Goal: Task Accomplishment & Management: Manage account settings

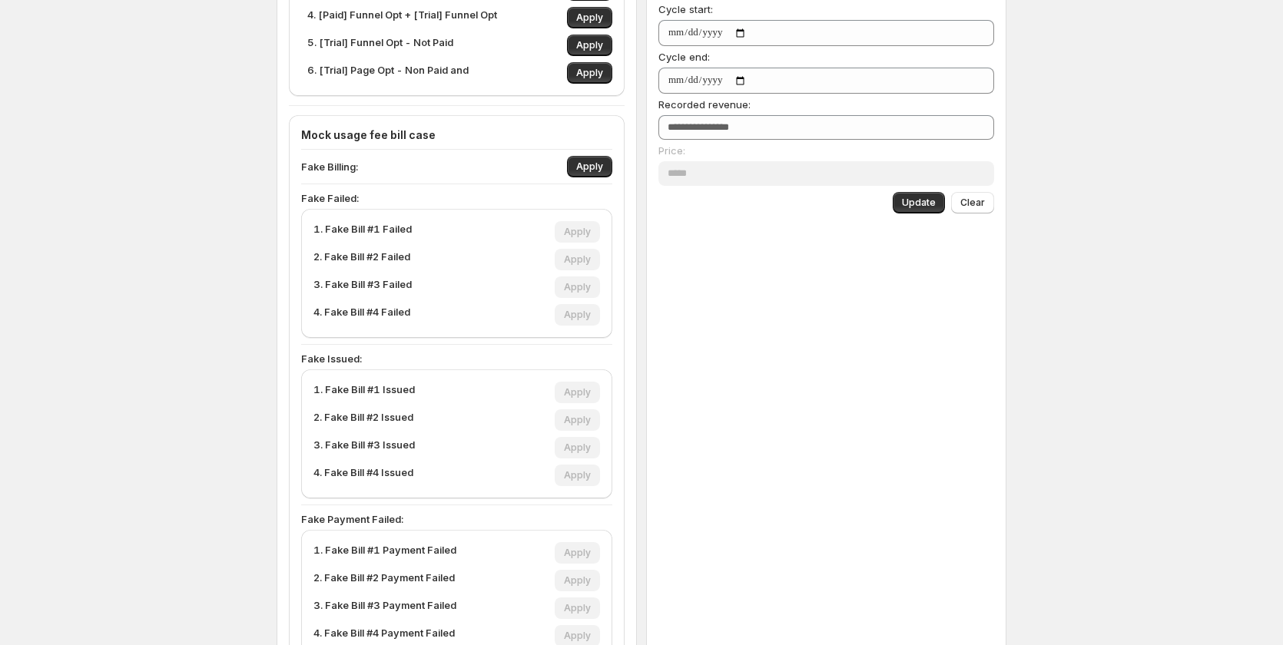
scroll to position [456, 0]
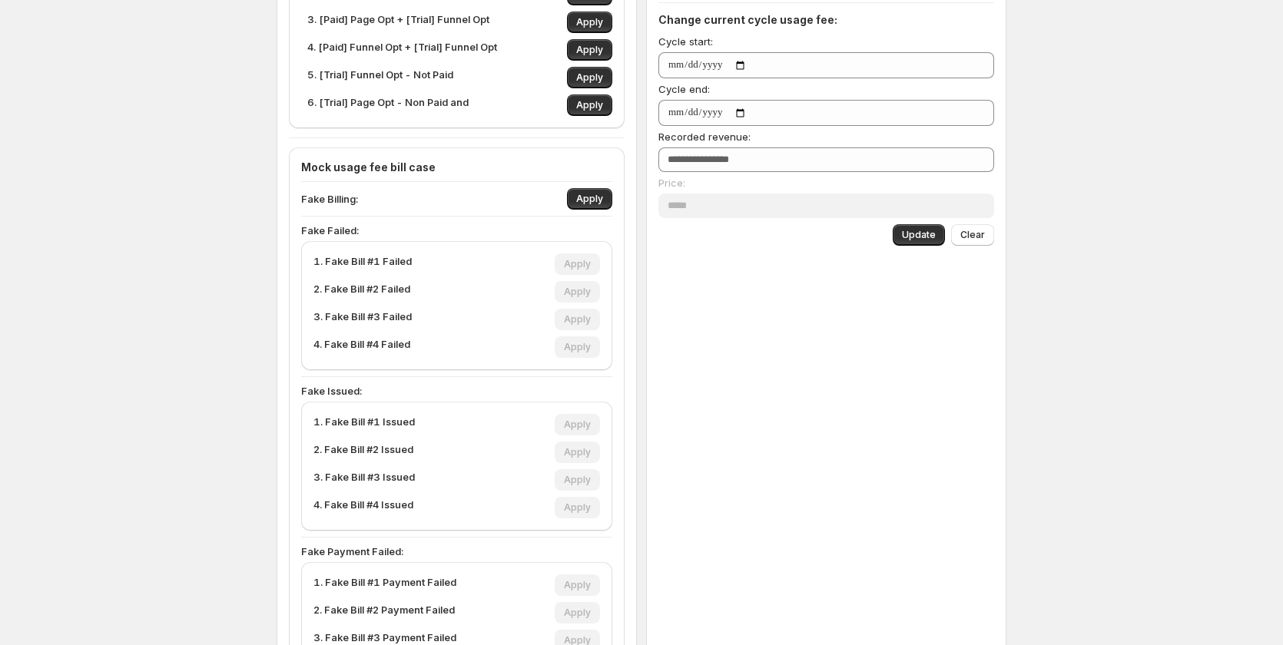
click at [574, 290] on div "Apply" at bounding box center [577, 292] width 45 height 22
click at [585, 199] on span "Apply" at bounding box center [589, 199] width 27 height 12
click at [575, 296] on span "Apply" at bounding box center [577, 292] width 27 height 12
type input "***"
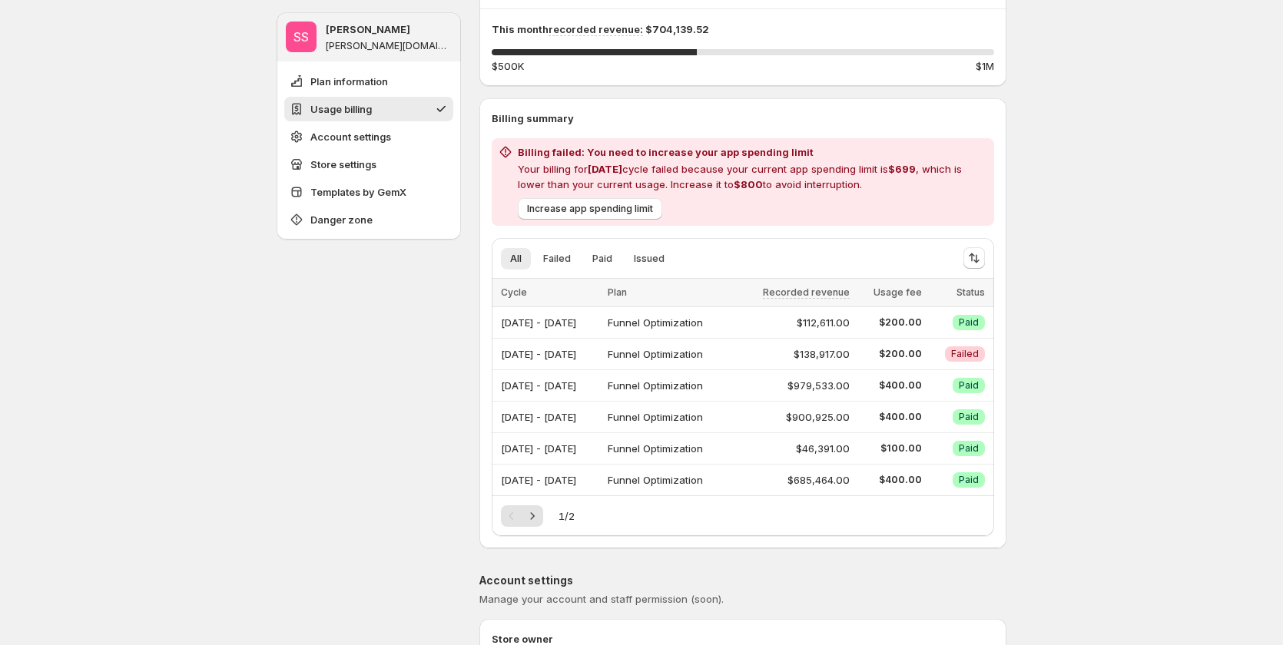
scroll to position [226, 0]
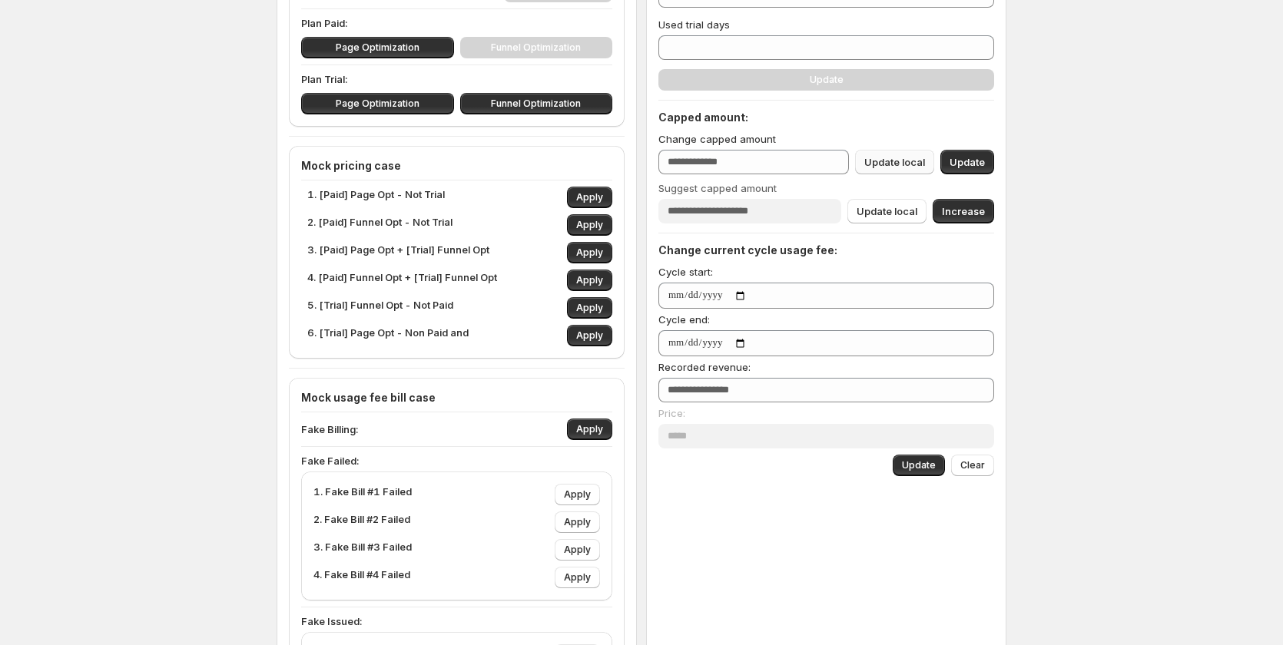
click at [907, 166] on span "Update local" at bounding box center [894, 161] width 61 height 15
click at [881, 162] on span "Update local" at bounding box center [894, 161] width 61 height 15
drag, startPoint x: 908, startPoint y: 161, endPoint x: 966, endPoint y: 148, distance: 58.9
click at [908, 160] on span "Update local" at bounding box center [894, 161] width 61 height 15
click at [966, 154] on button "Update" at bounding box center [967, 162] width 54 height 25
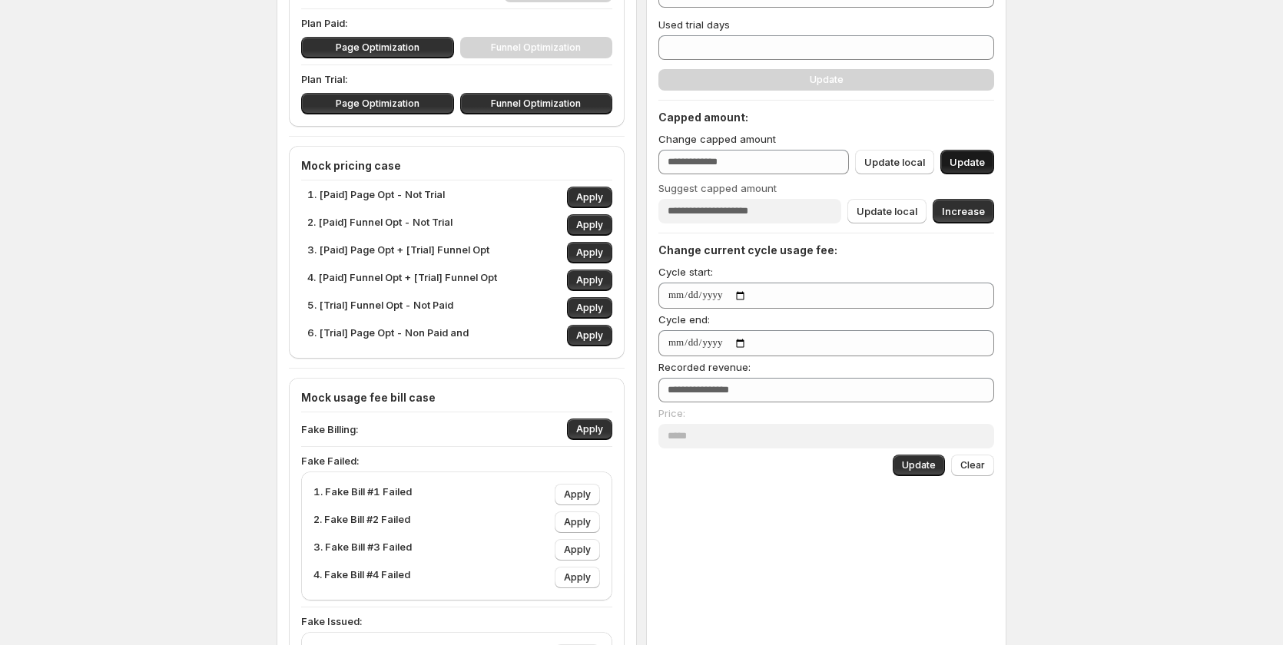
click at [967, 157] on span "Update" at bounding box center [967, 161] width 35 height 15
click at [890, 217] on span "Update local" at bounding box center [887, 211] width 61 height 15
type input "***"
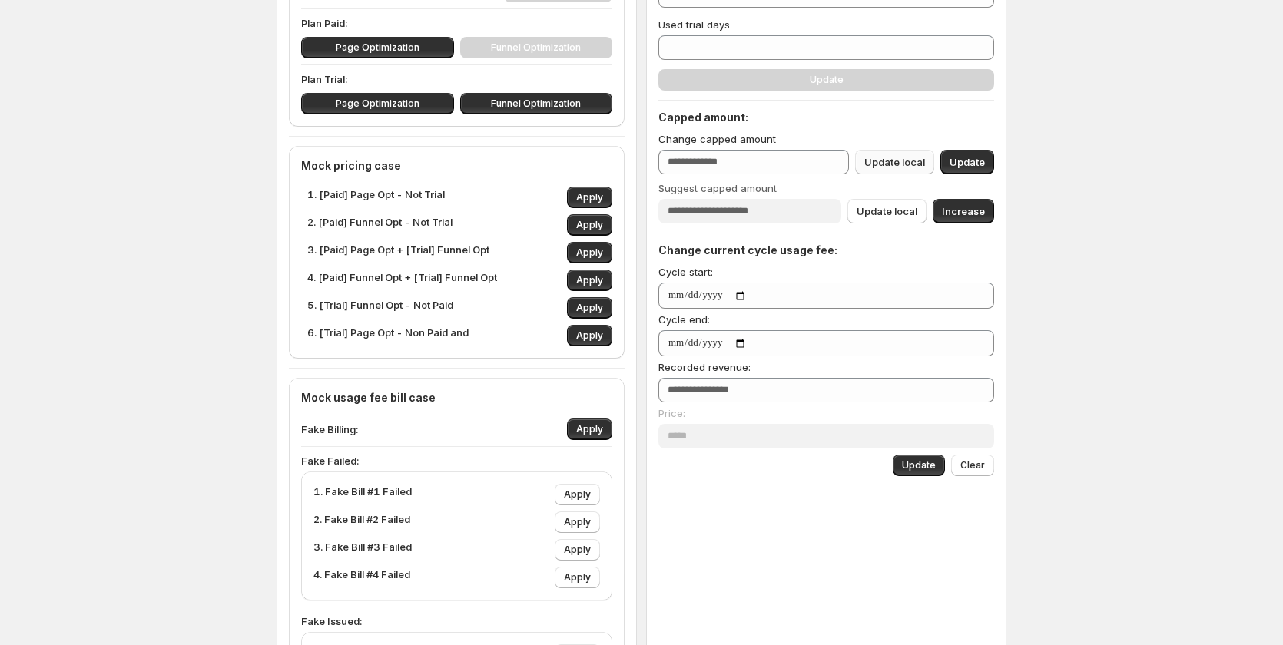
click at [897, 163] on span "Update local" at bounding box center [894, 161] width 61 height 15
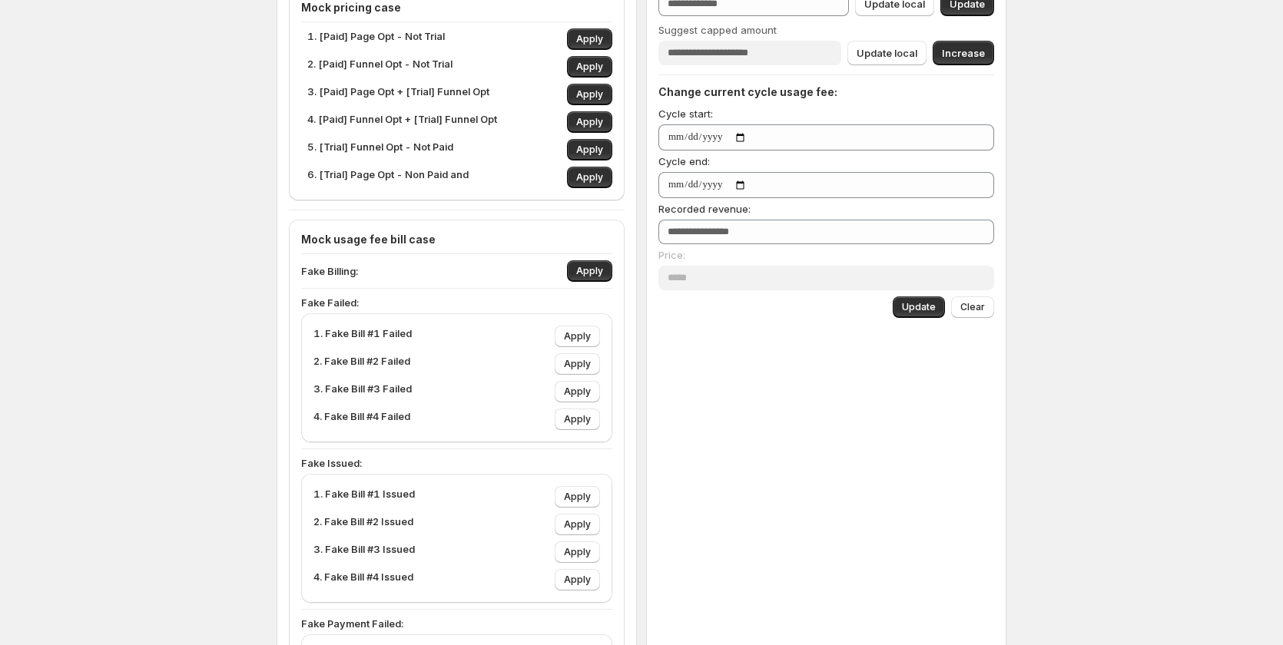
scroll to position [461, 0]
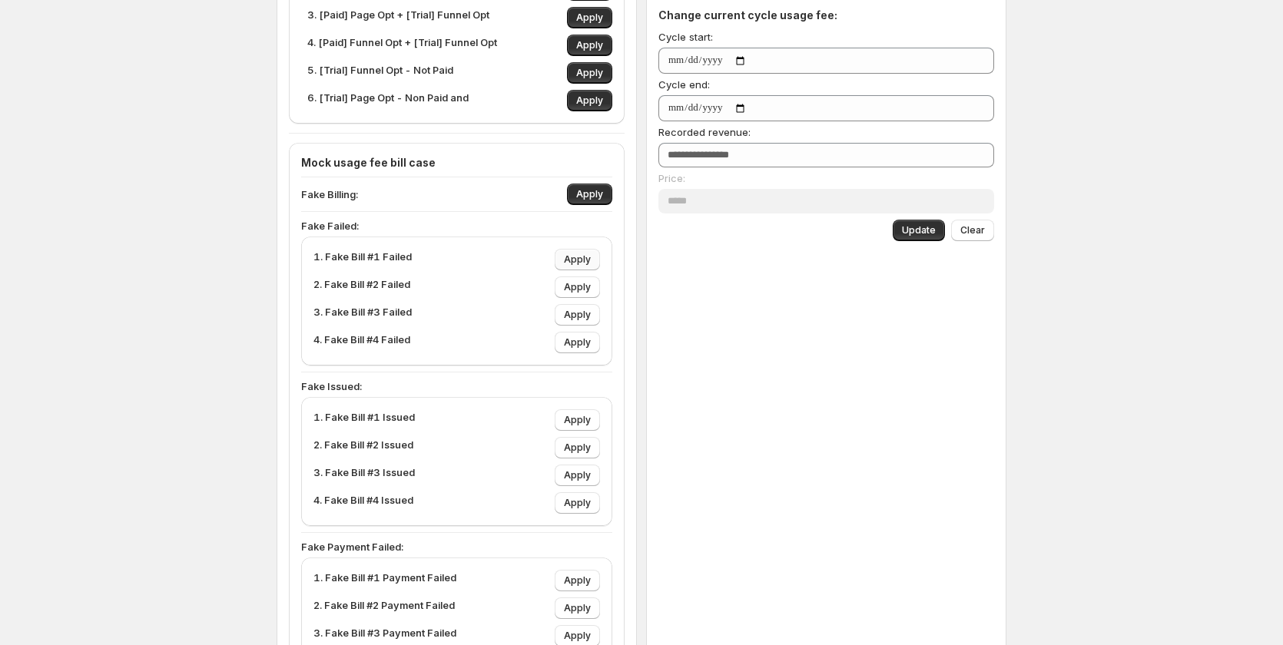
click at [588, 262] on span "Apply" at bounding box center [577, 260] width 27 height 12
type input "****"
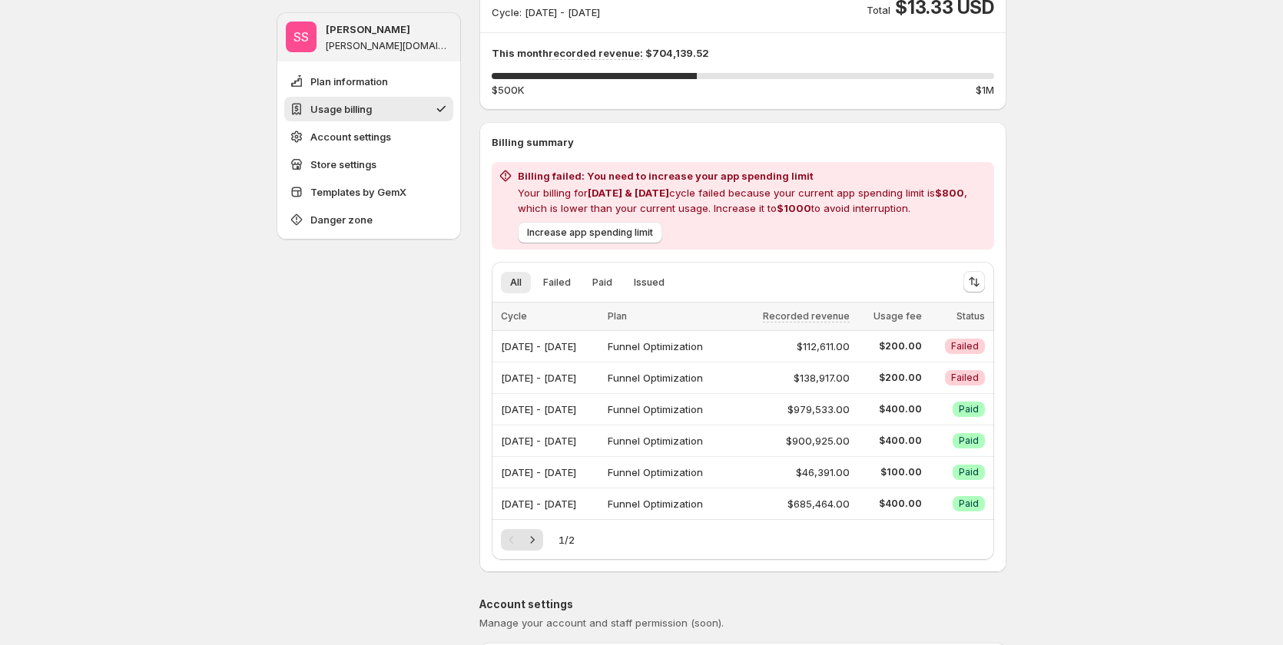
scroll to position [230, 0]
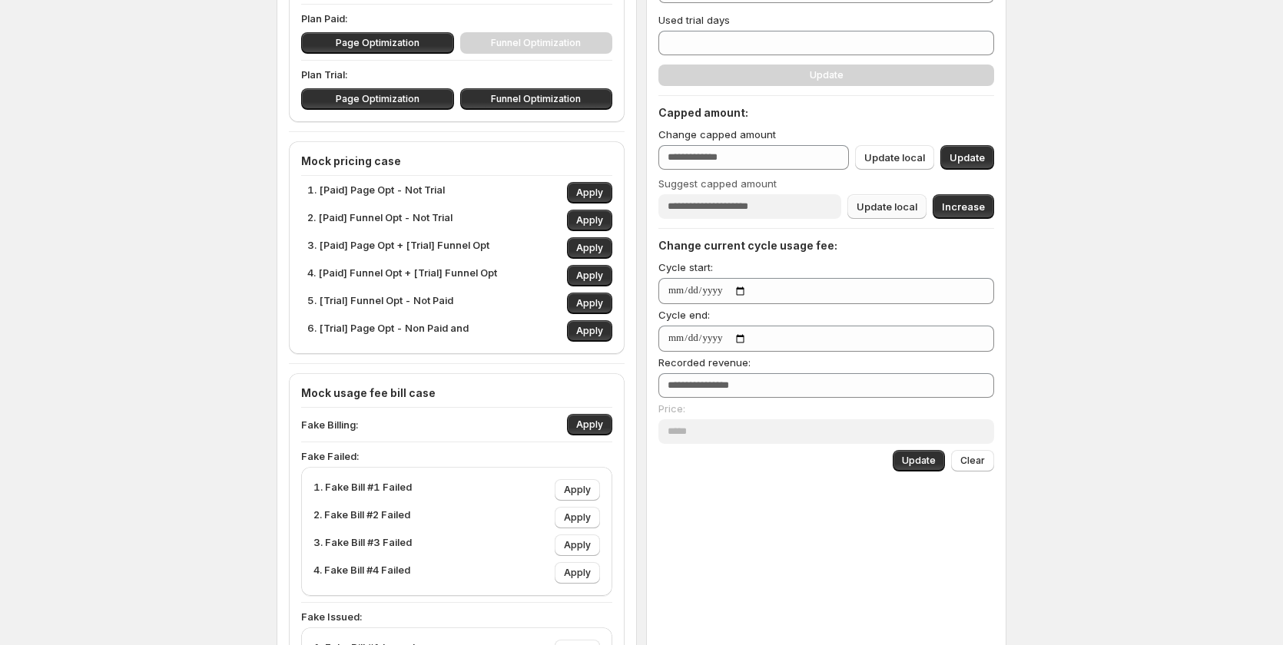
click at [886, 207] on span "Update local" at bounding box center [887, 206] width 61 height 15
type input "****"
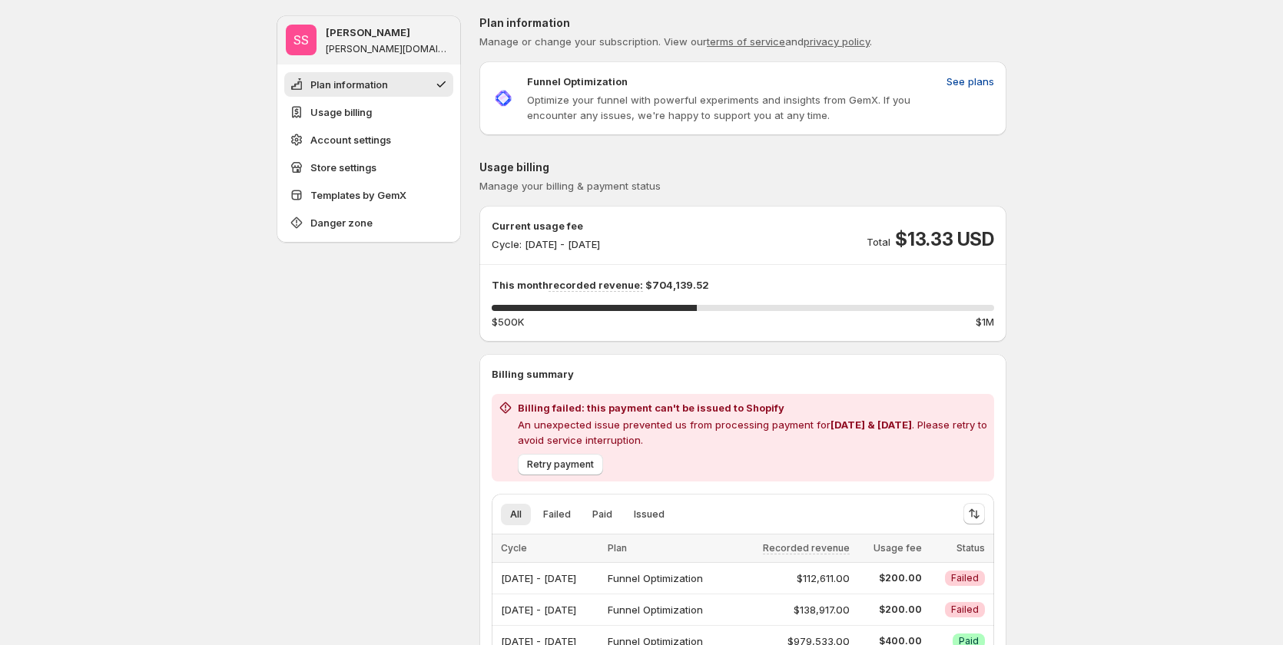
click at [972, 77] on span "See plans" at bounding box center [970, 81] width 48 height 15
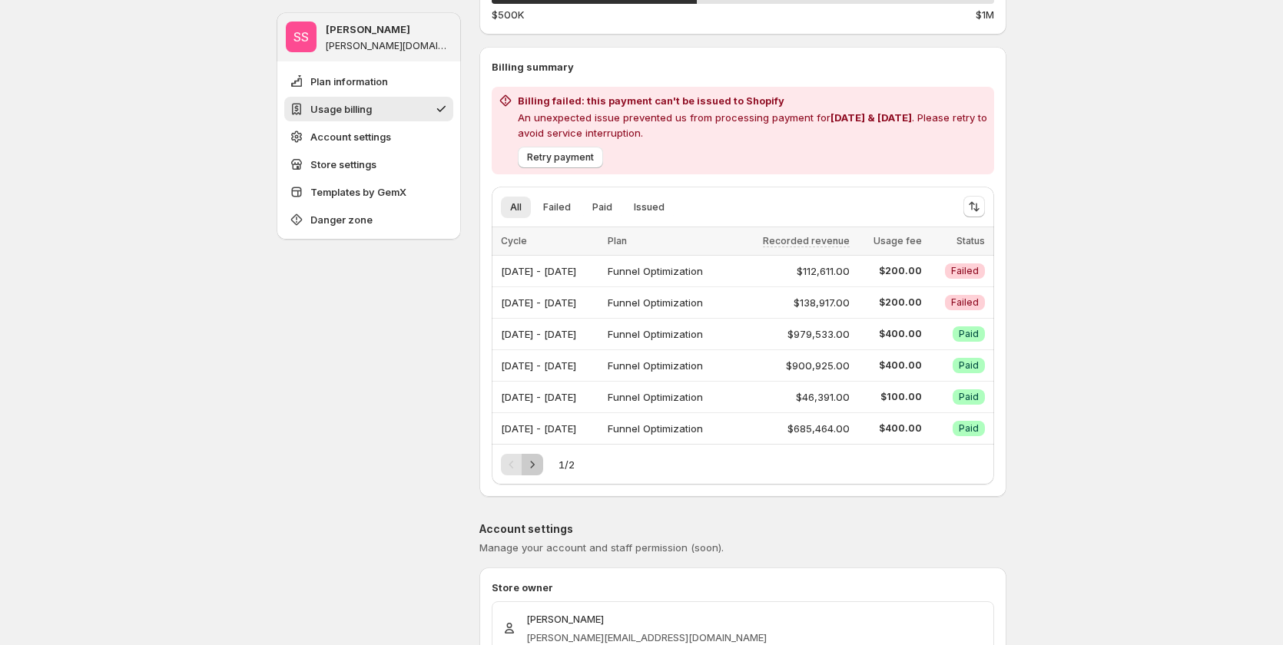
click at [535, 461] on icon "Next" at bounding box center [532, 464] width 15 height 15
click at [515, 461] on icon "Previous" at bounding box center [511, 464] width 15 height 15
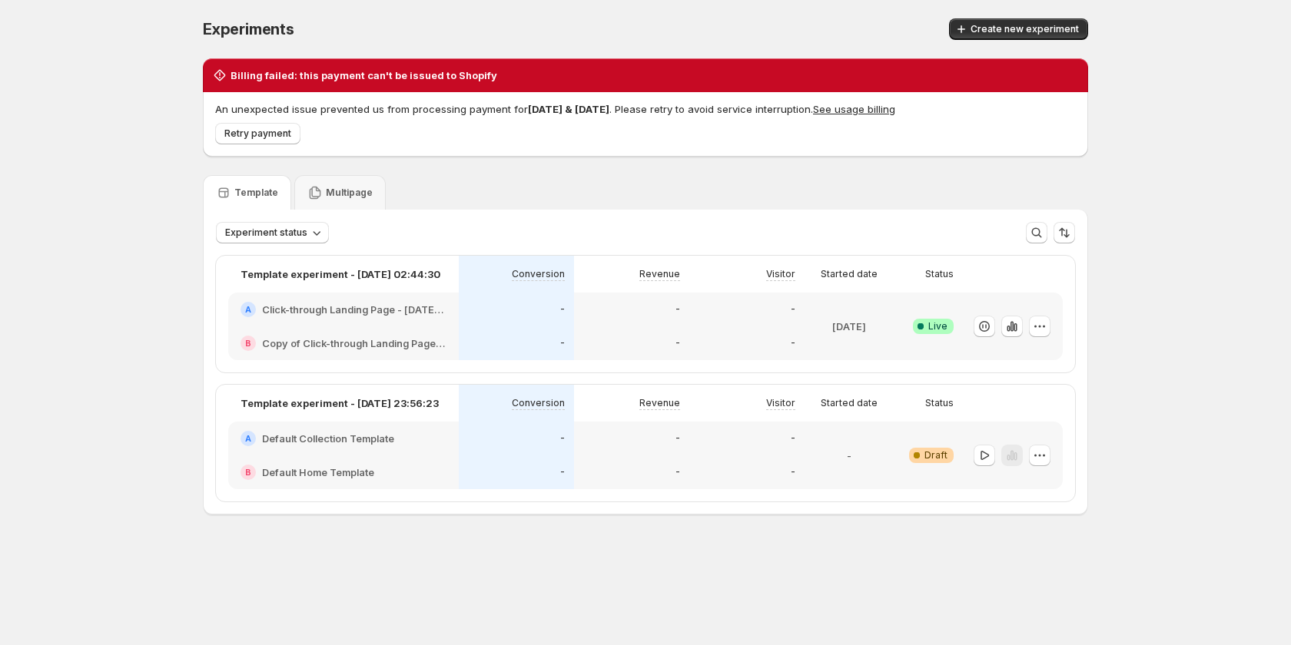
click at [877, 107] on button "See usage billing" at bounding box center [854, 109] width 82 height 12
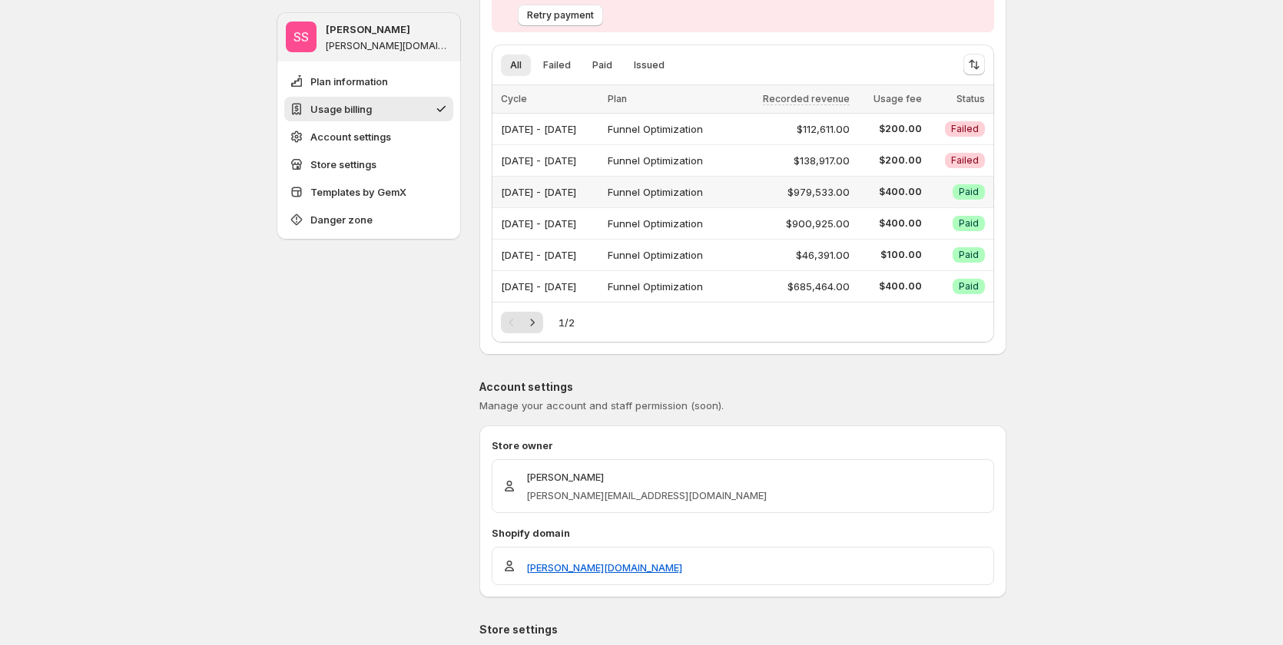
scroll to position [452, 0]
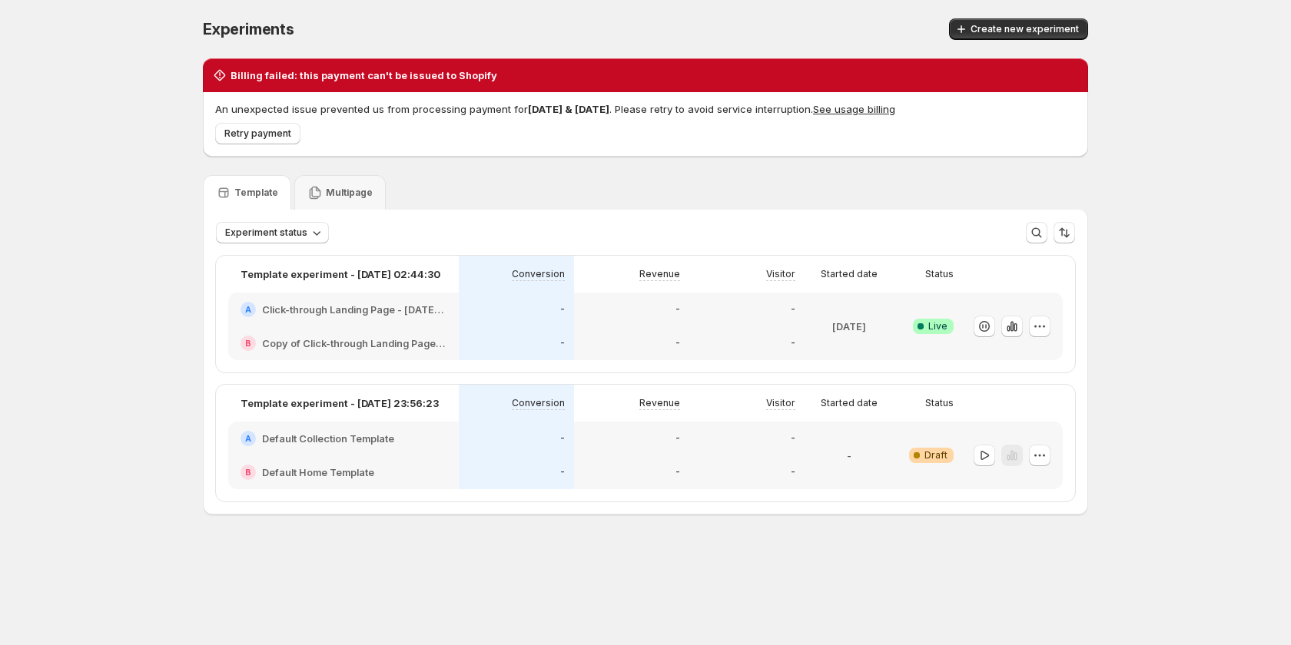
click at [869, 106] on button "See usage billing" at bounding box center [854, 109] width 82 height 12
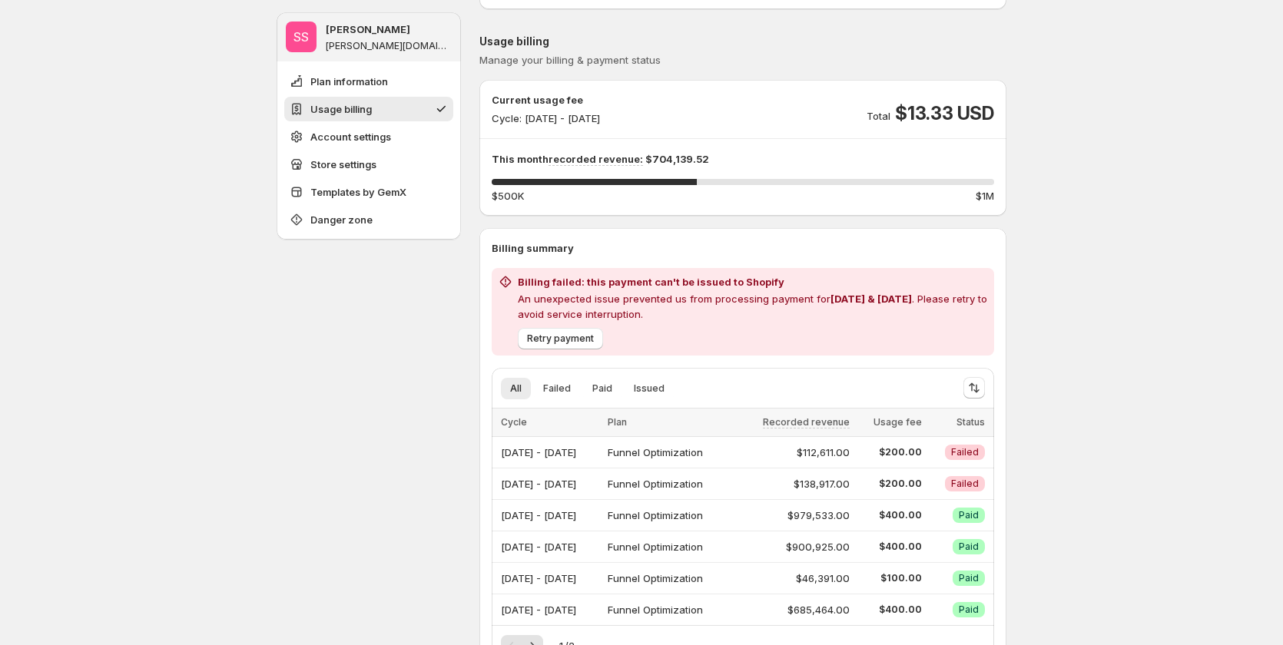
scroll to position [144, 0]
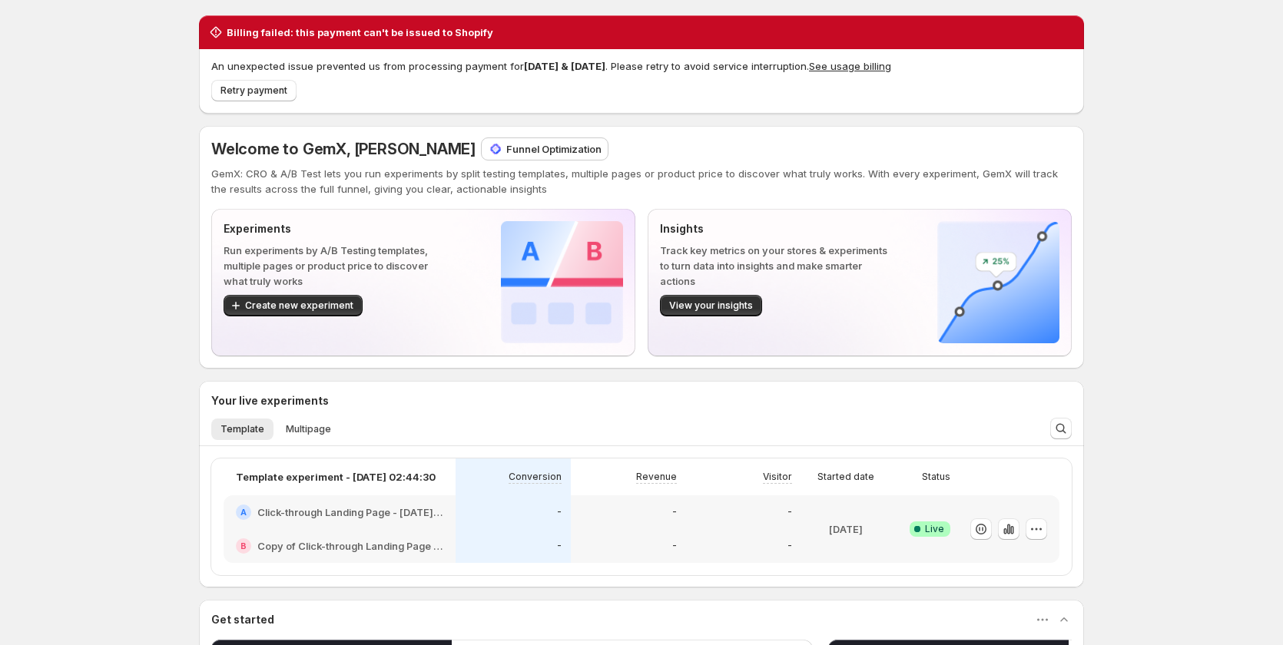
click at [865, 64] on button "See usage billing" at bounding box center [850, 66] width 82 height 12
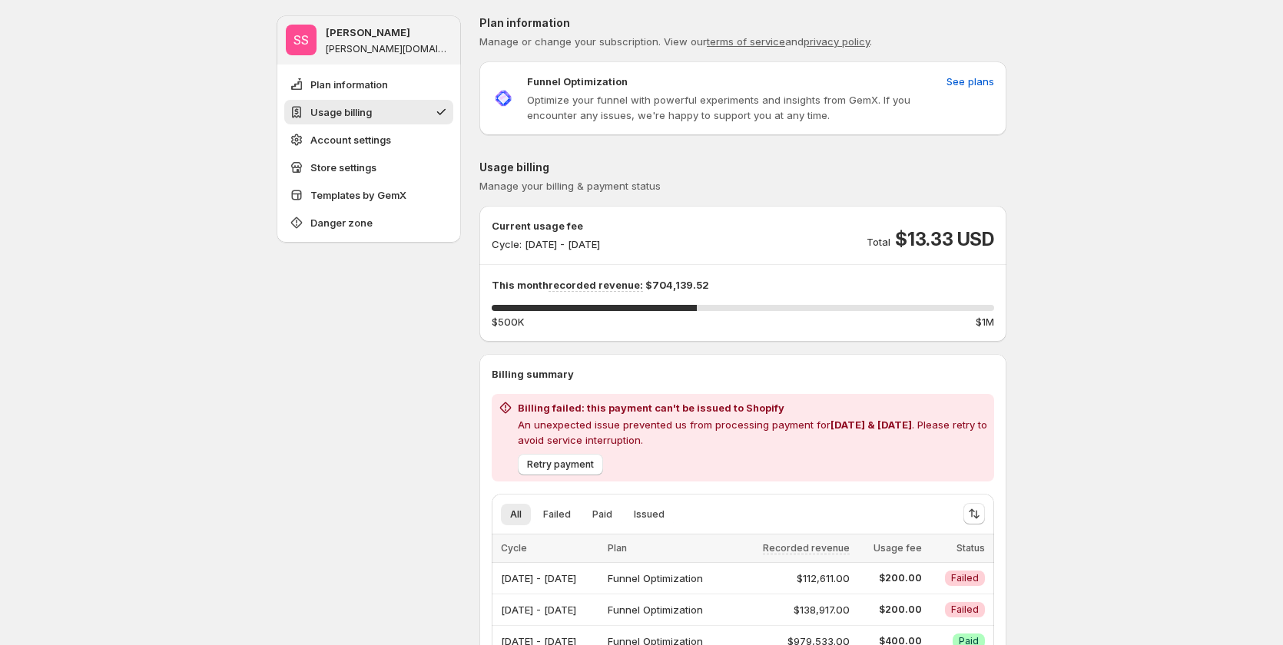
scroll to position [144, 0]
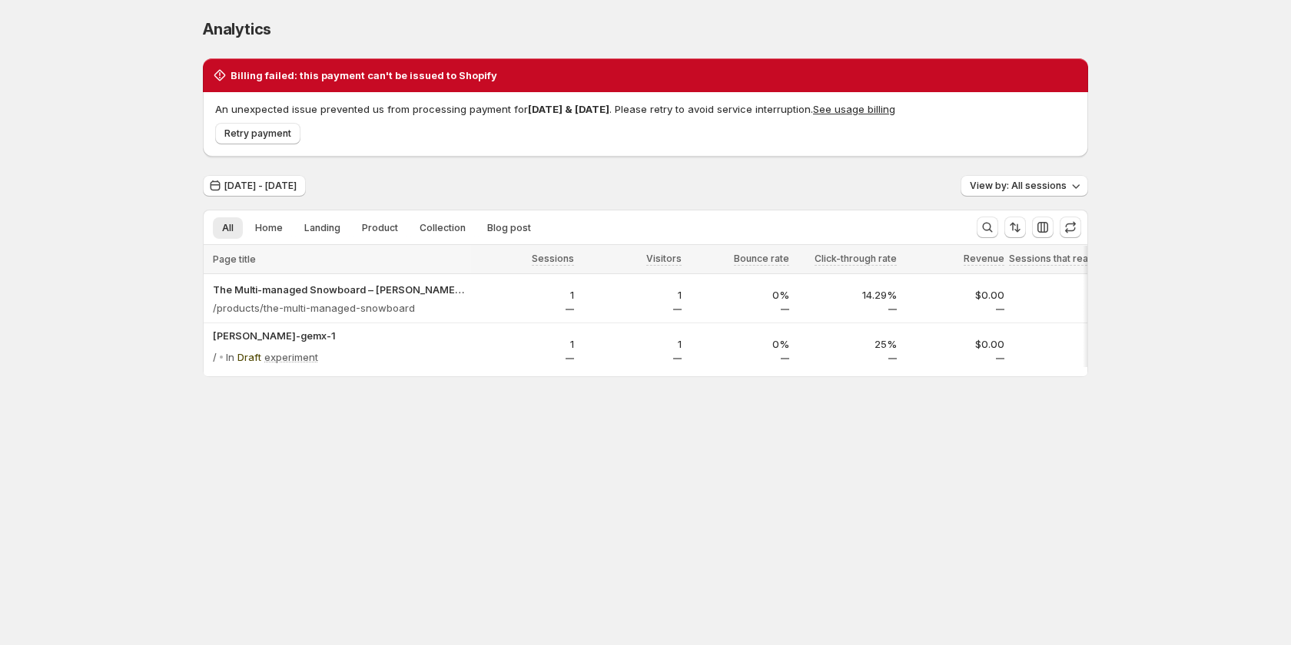
click at [871, 111] on button "See usage billing" at bounding box center [854, 109] width 82 height 12
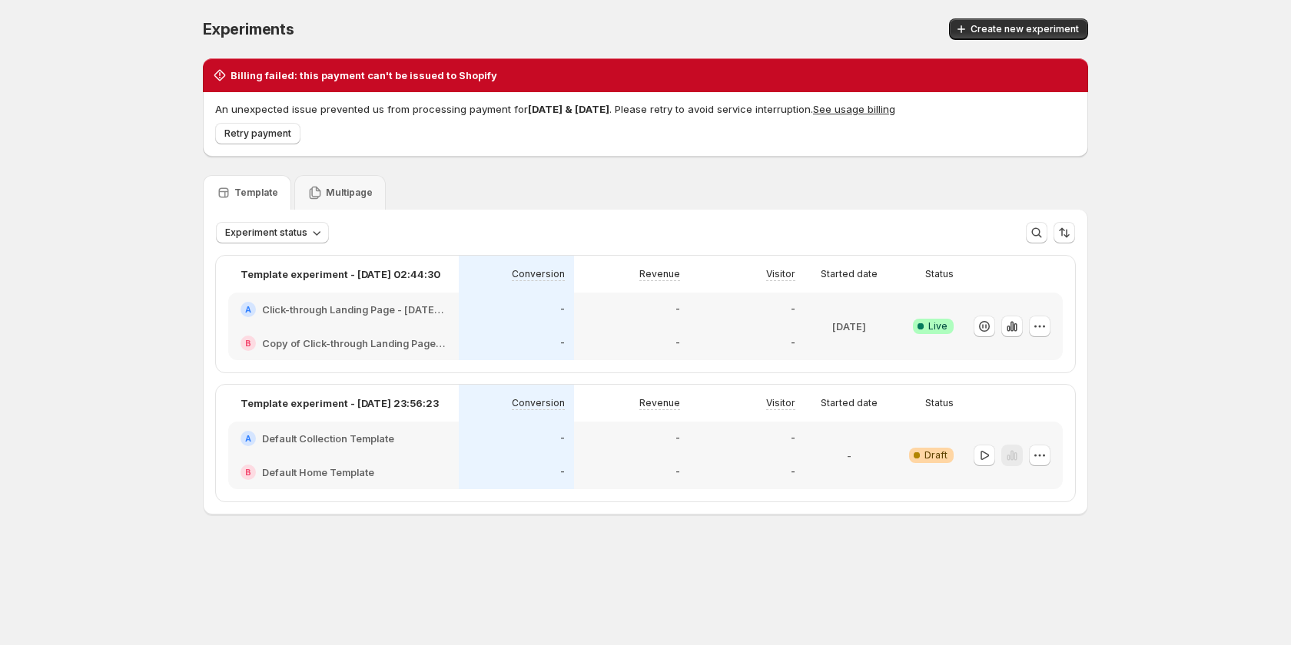
click at [888, 106] on button "See usage billing" at bounding box center [854, 109] width 82 height 12
click at [237, 134] on span "Retry payment" at bounding box center [257, 134] width 67 height 12
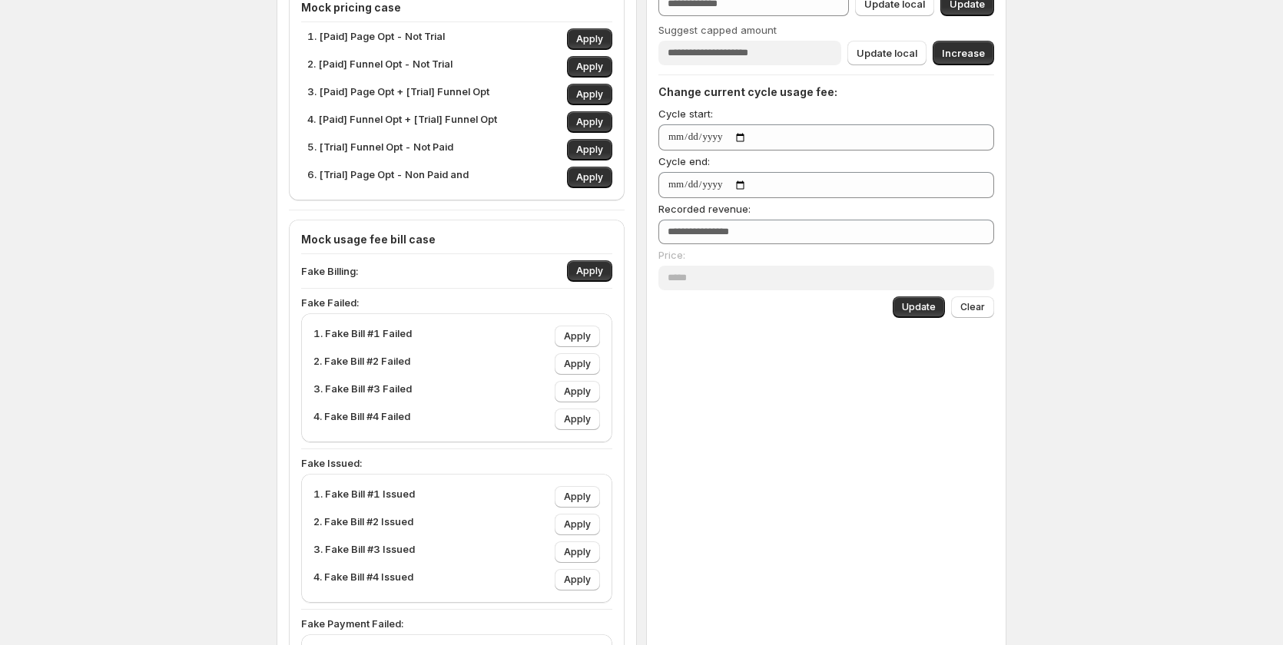
scroll to position [461, 0]
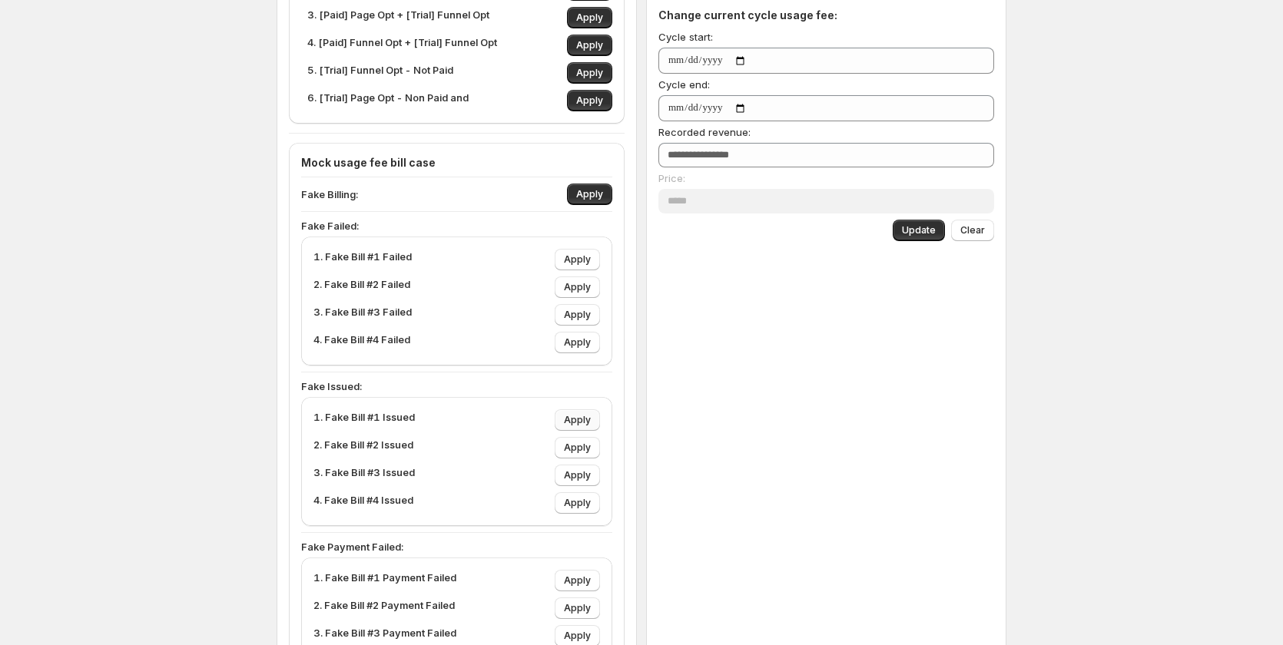
click at [572, 427] on button "Apply" at bounding box center [577, 420] width 45 height 22
click at [579, 446] on span "Apply" at bounding box center [577, 448] width 27 height 12
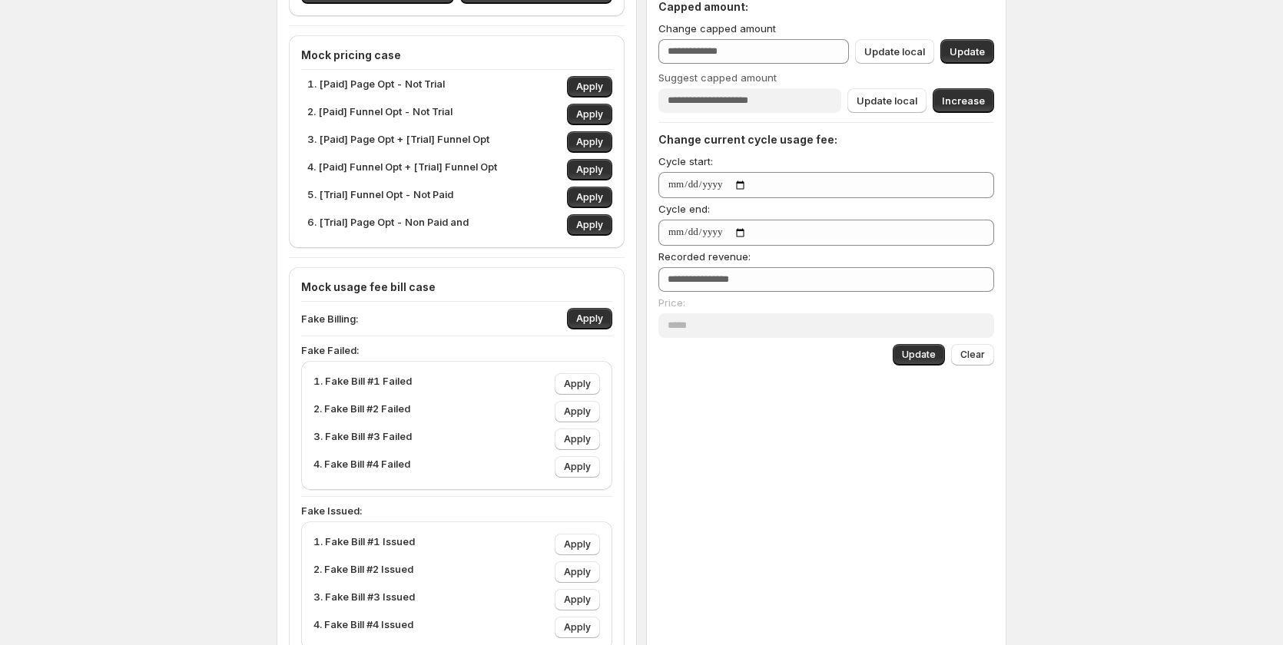
scroll to position [384, 0]
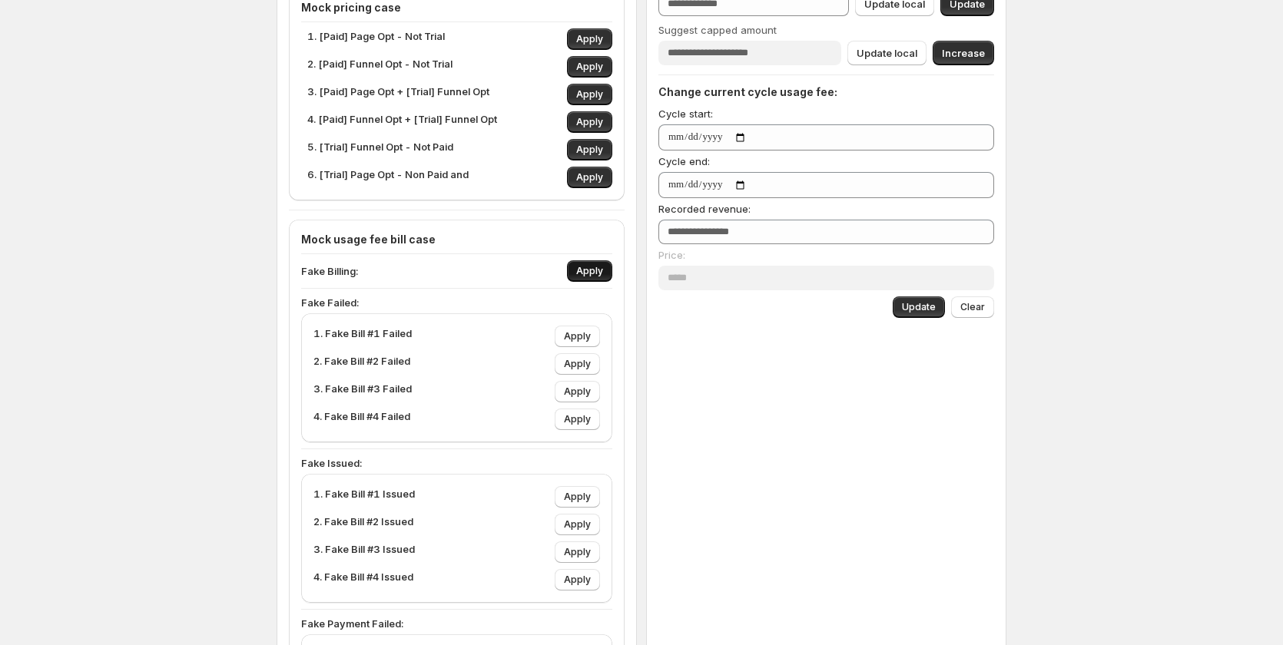
click at [592, 268] on span "Apply" at bounding box center [589, 271] width 27 height 12
click at [578, 340] on span "Apply" at bounding box center [577, 336] width 27 height 12
click at [577, 357] on button "Apply" at bounding box center [577, 364] width 45 height 22
type input "****"
click at [585, 499] on span "Apply" at bounding box center [577, 497] width 27 height 12
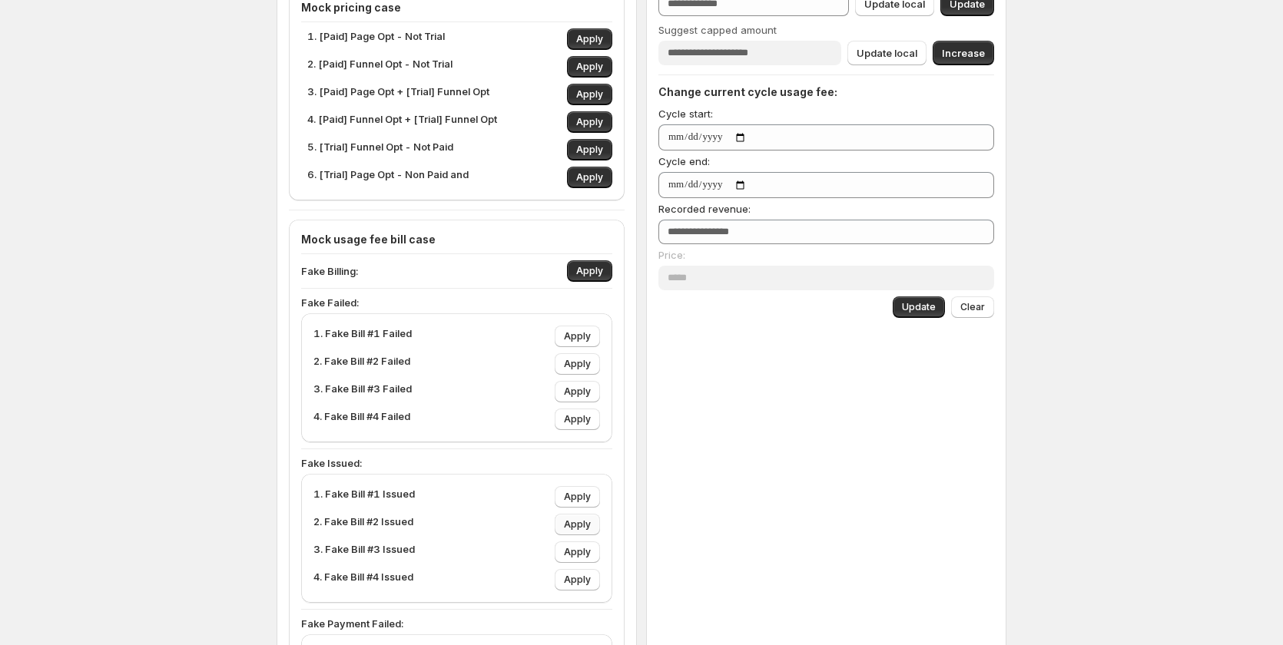
click at [585, 526] on span "Apply" at bounding box center [577, 525] width 27 height 12
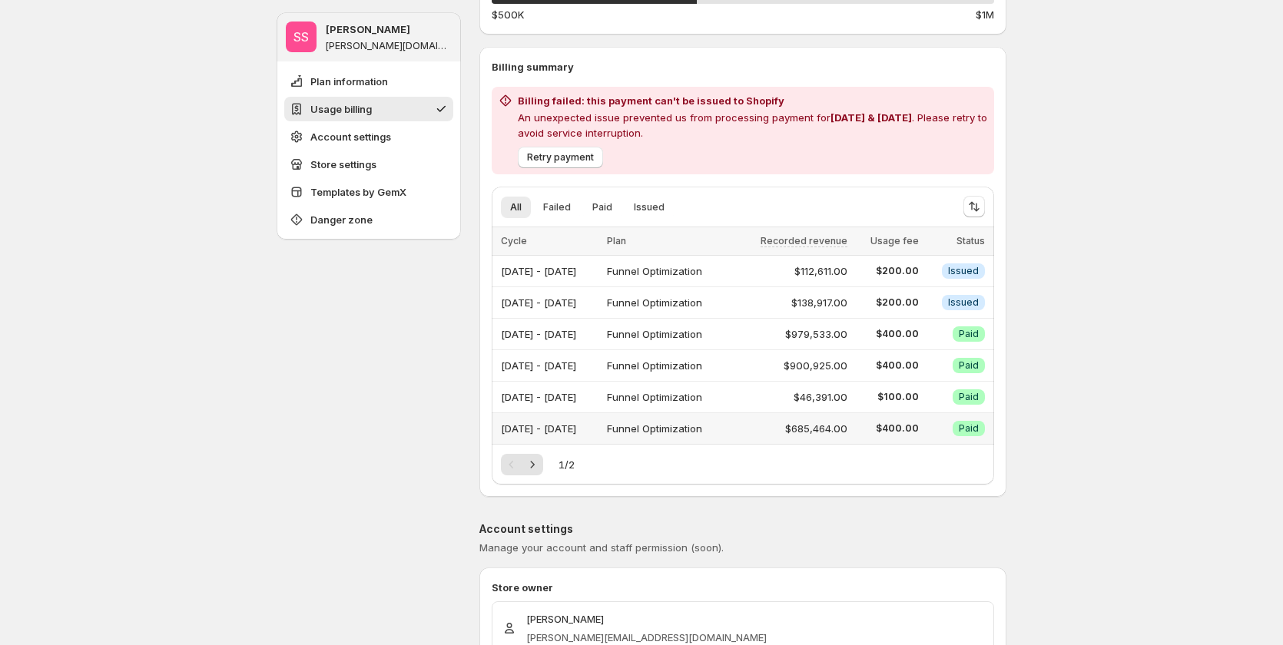
scroll to position [230, 0]
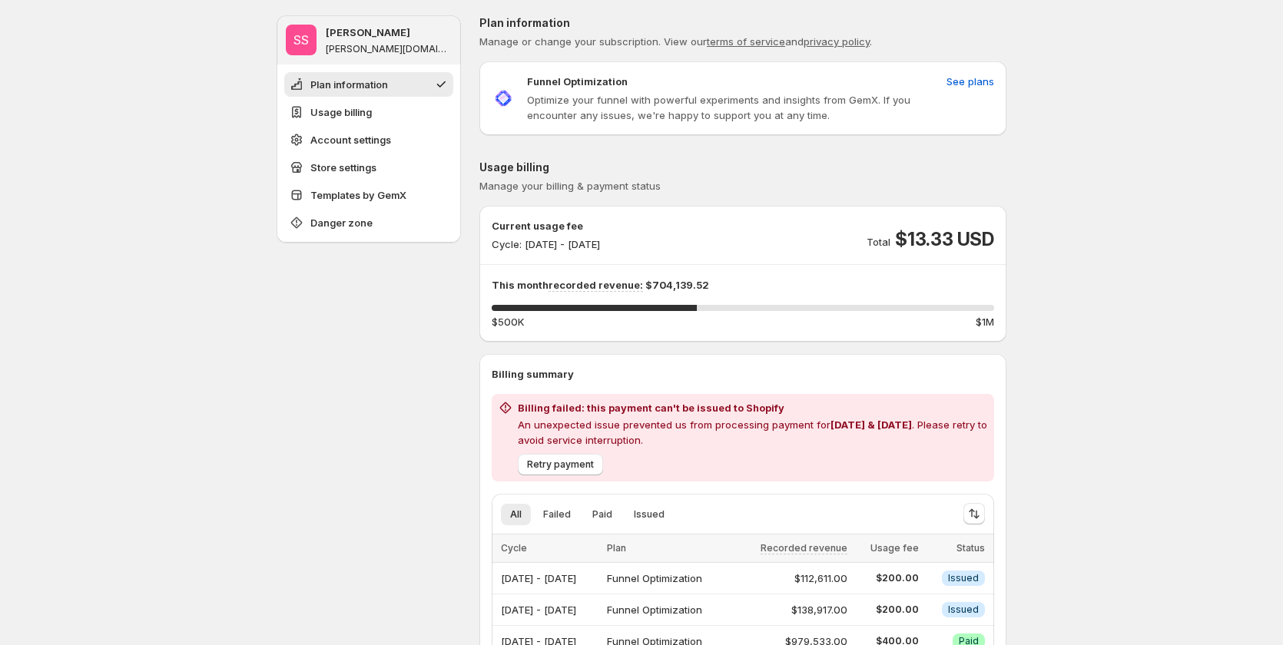
scroll to position [384, 0]
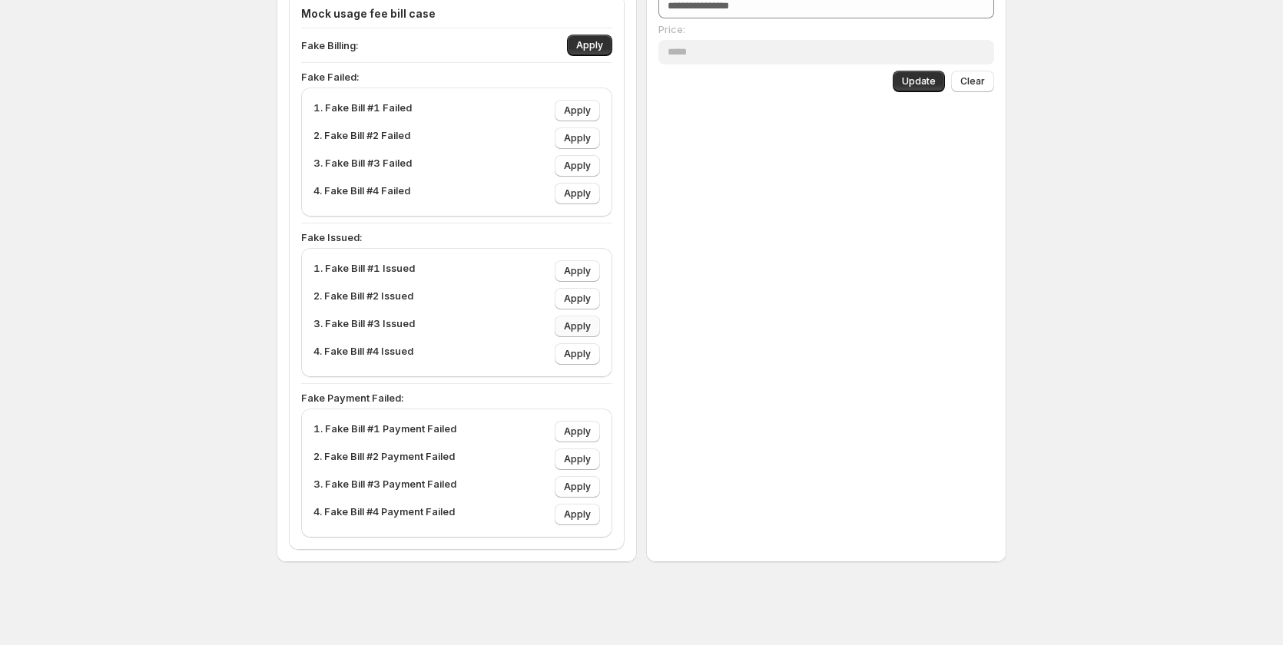
scroll to position [226, 0]
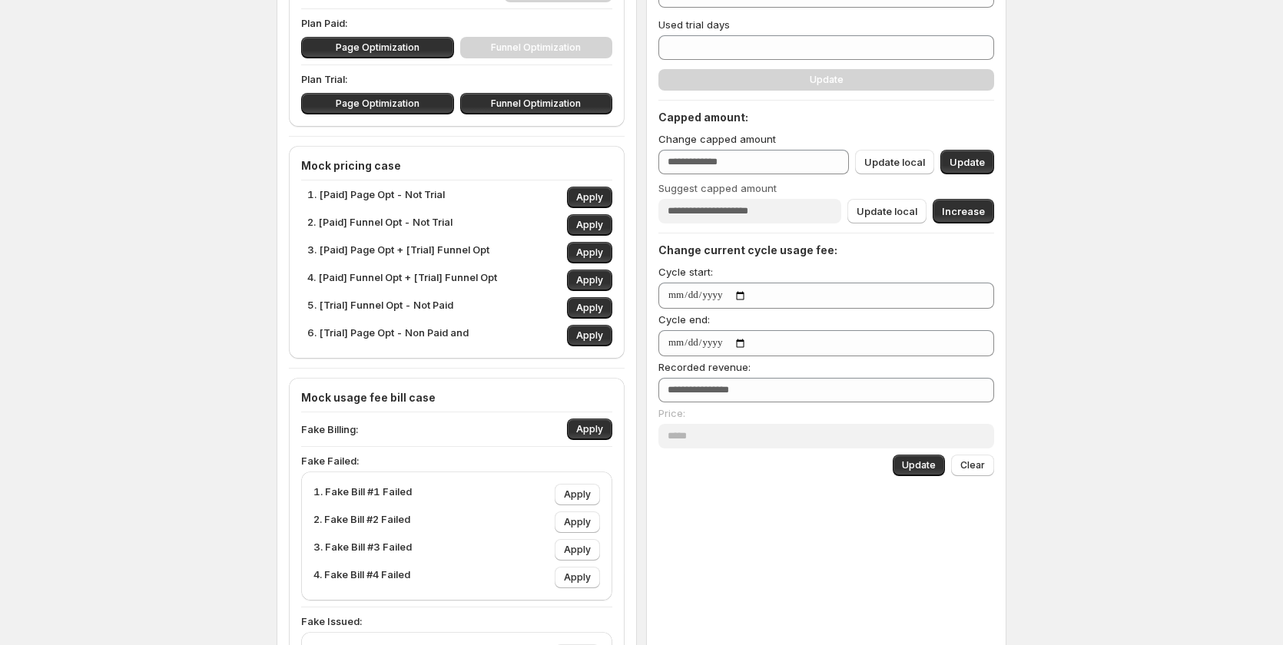
click at [603, 441] on div "Mock usage fee bill case Fake Billing: Apply Fake Failed: 1. Fake Bill #1 Faile…" at bounding box center [456, 656] width 311 height 532
click at [603, 433] on span "Apply" at bounding box center [589, 429] width 27 height 12
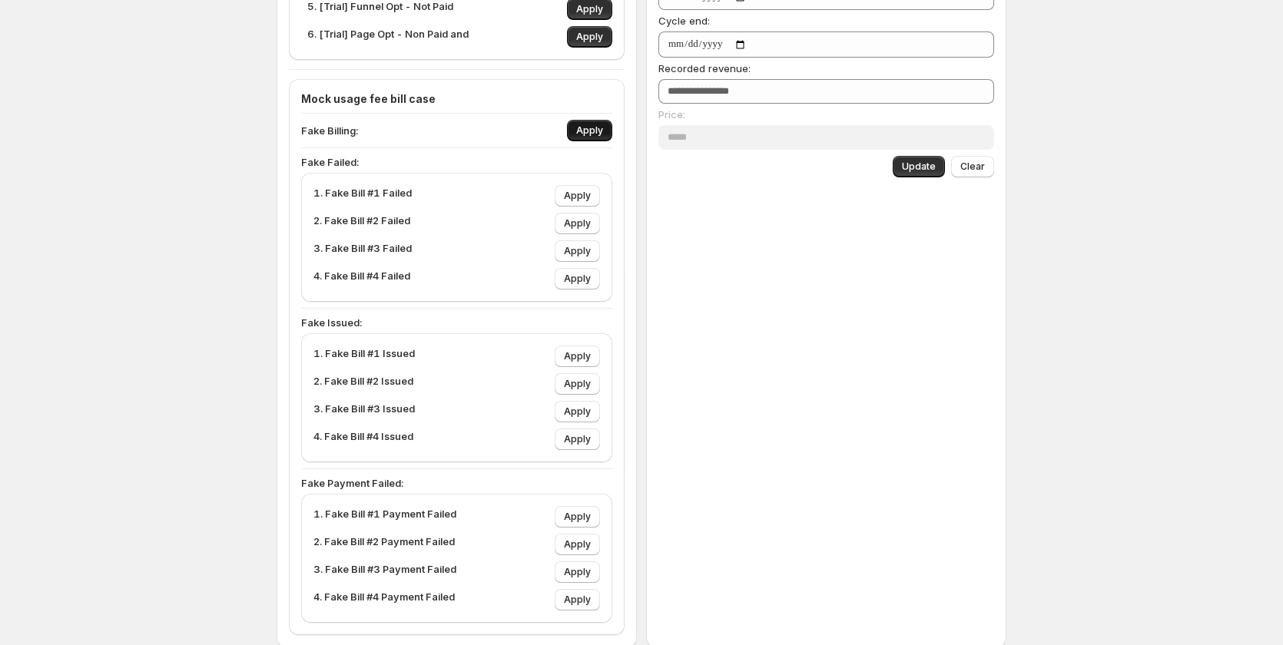
scroll to position [610, 0]
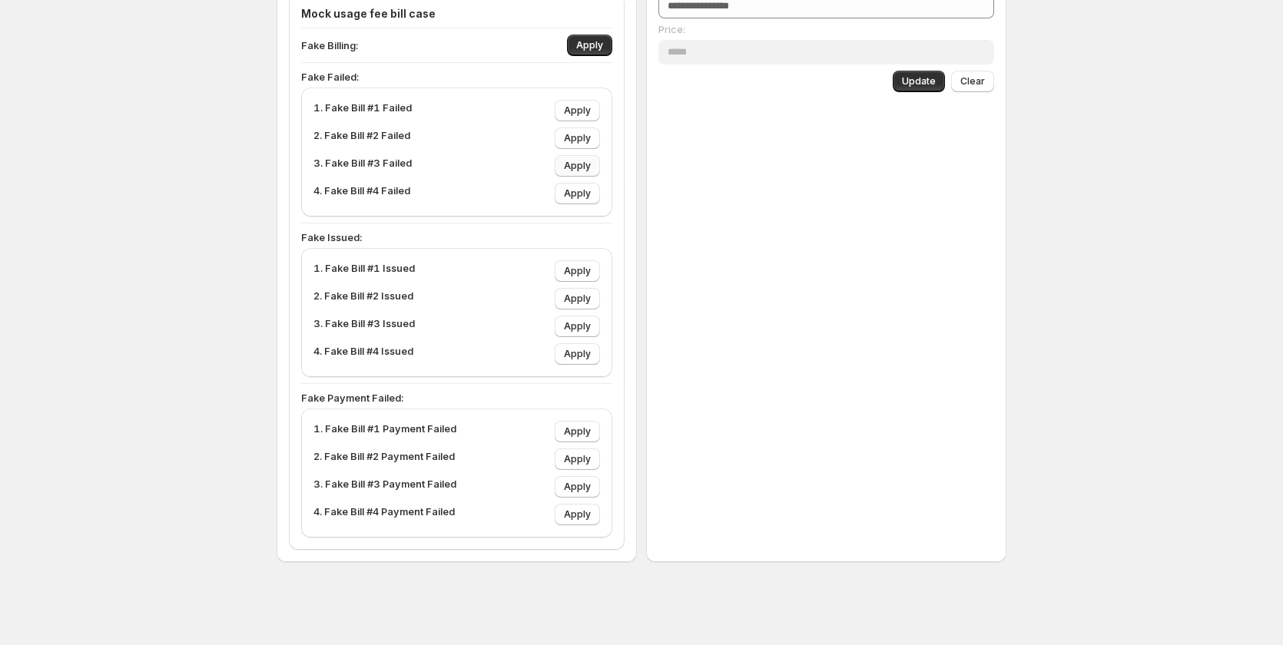
click at [584, 171] on span "Apply" at bounding box center [577, 166] width 27 height 12
click at [573, 196] on span "Apply" at bounding box center [577, 193] width 27 height 12
type input "****"
click at [582, 188] on span "Apply" at bounding box center [577, 193] width 27 height 12
click at [595, 165] on button "Apply" at bounding box center [577, 166] width 45 height 22
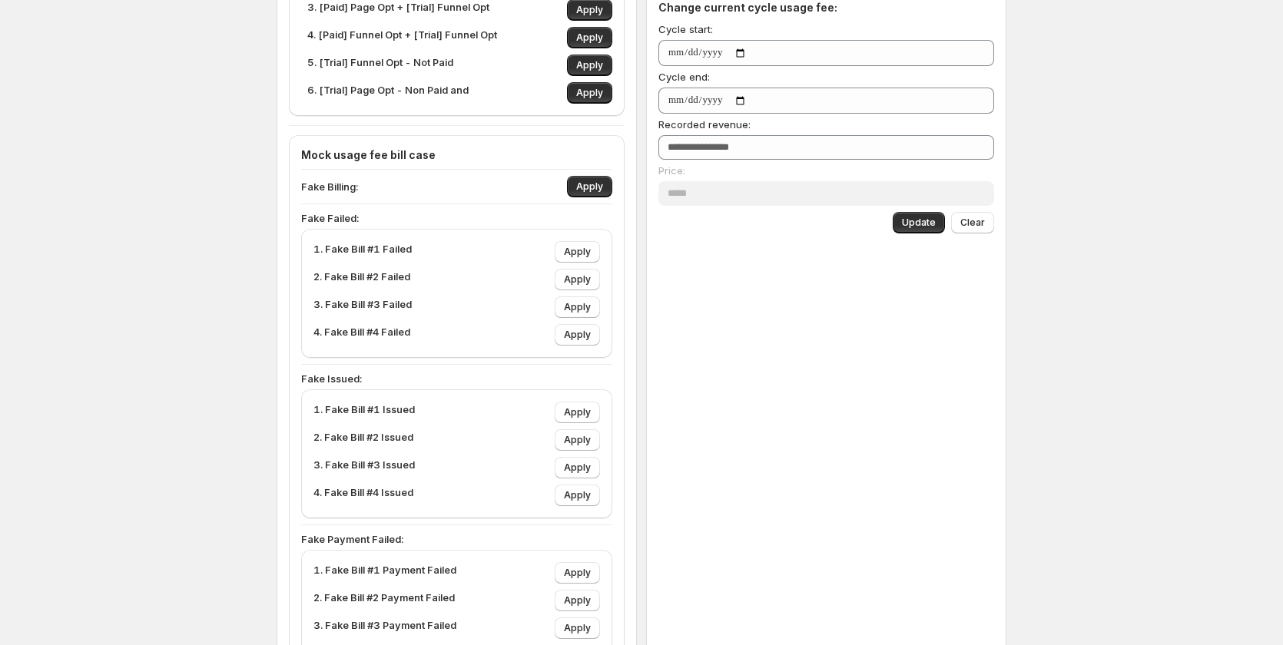
scroll to position [303, 0]
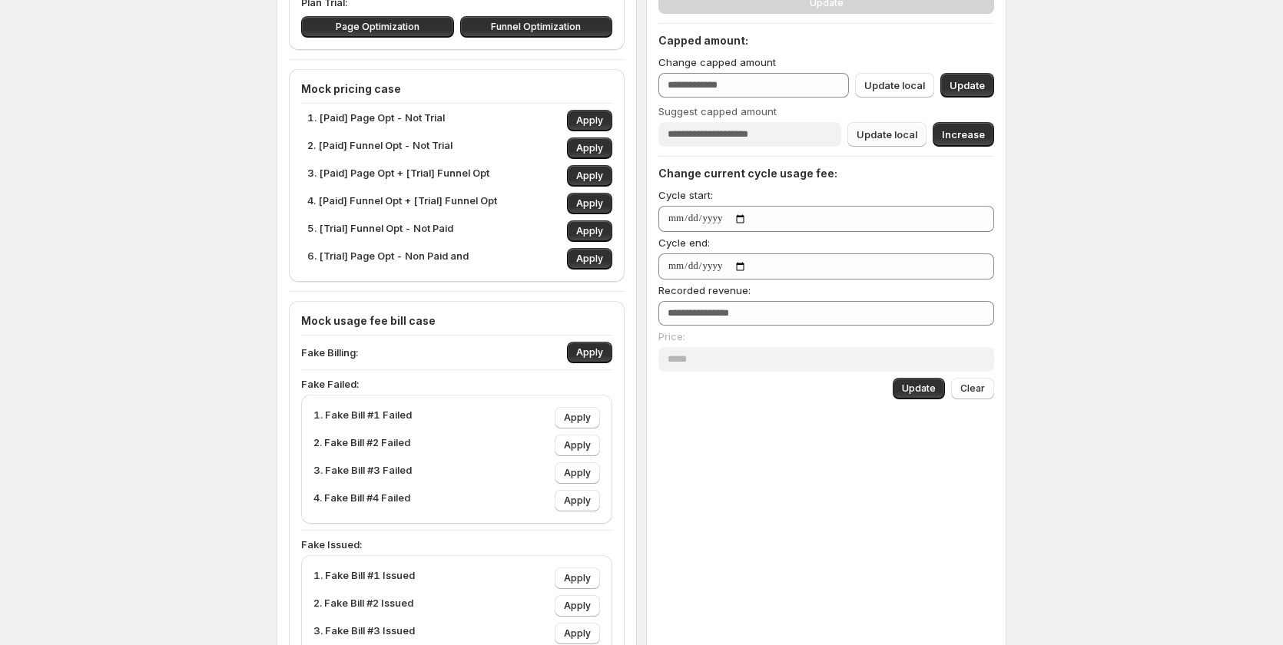
click at [909, 138] on span "Update local" at bounding box center [887, 134] width 61 height 15
type input "****"
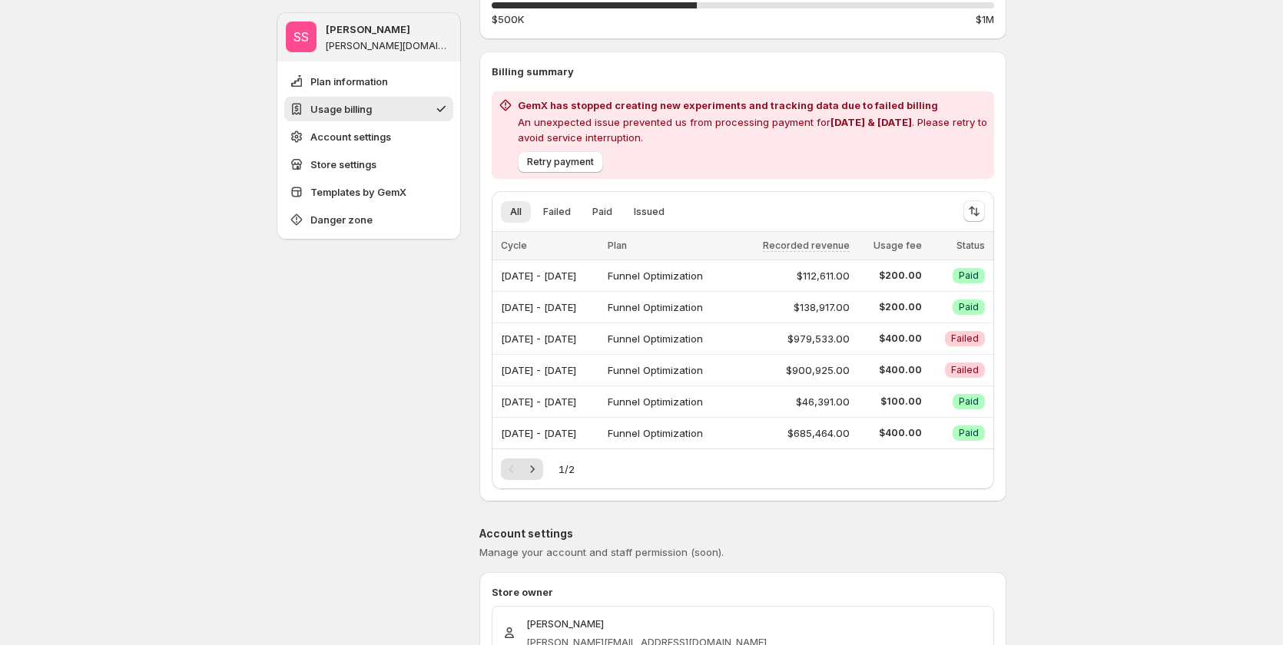
scroll to position [54, 0]
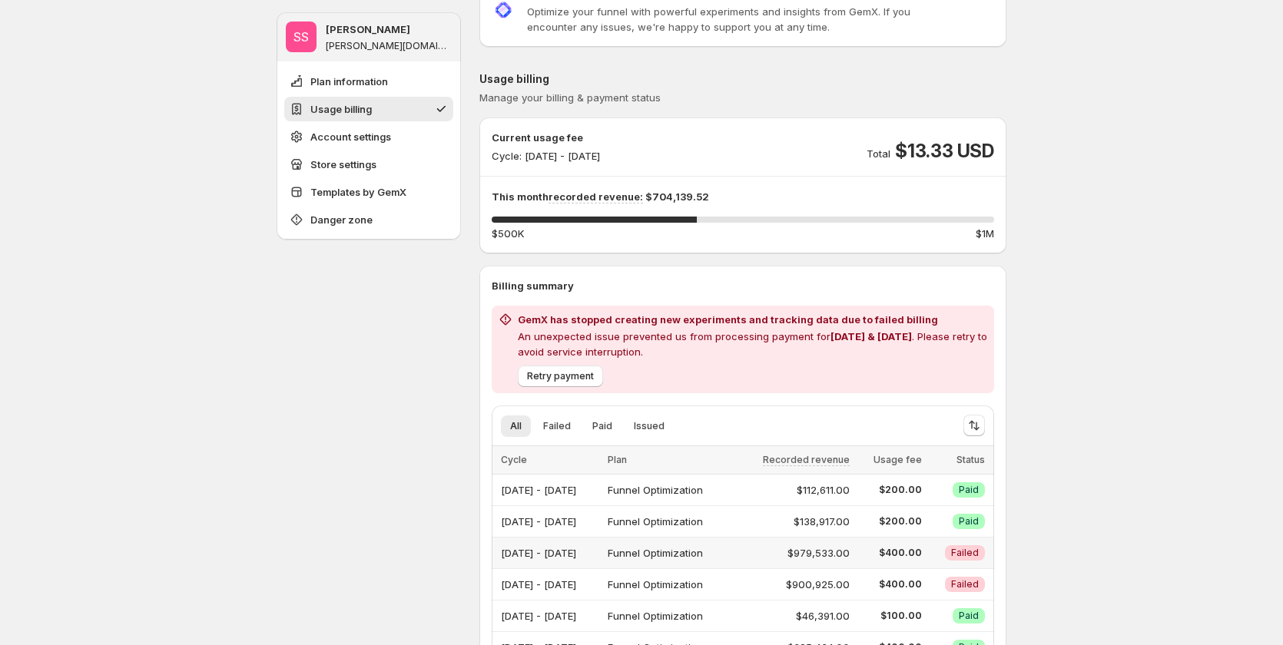
scroll to position [154, 0]
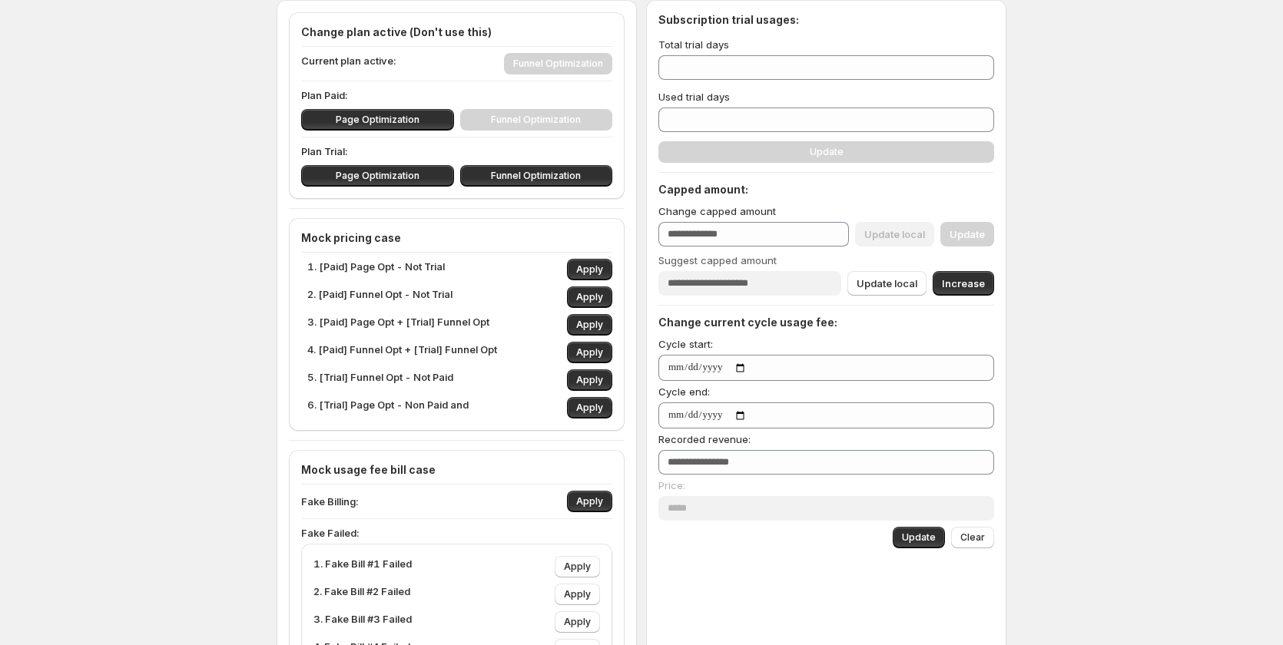
type input "****"
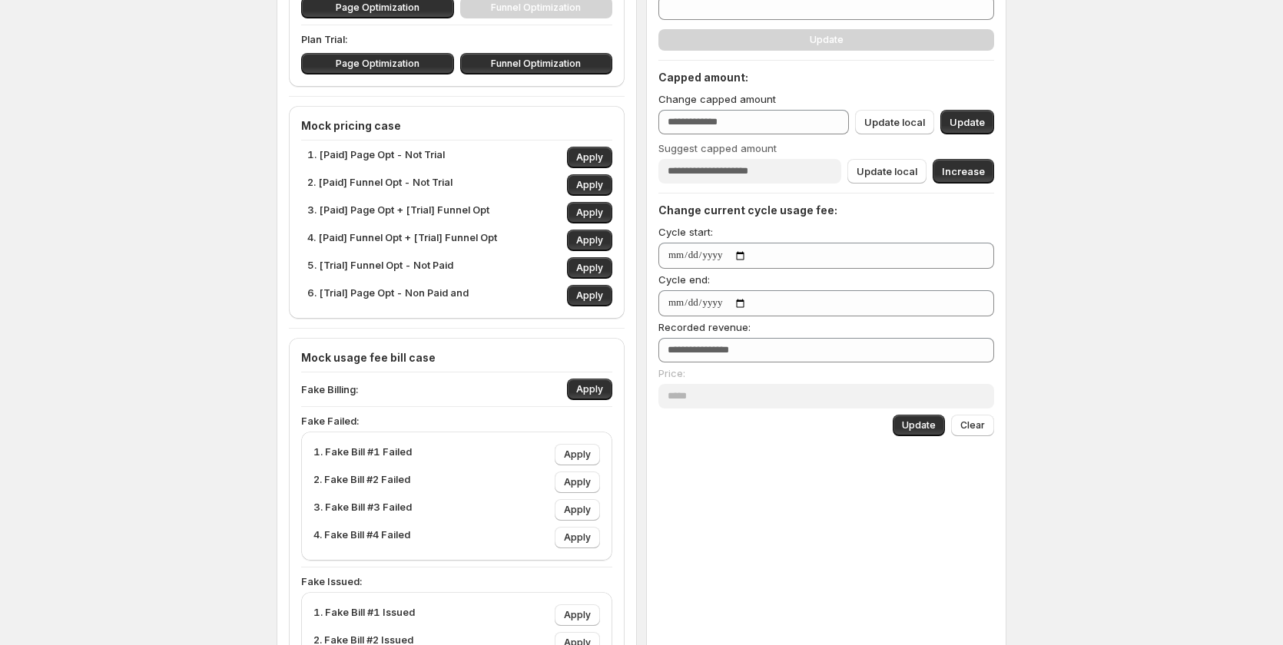
scroll to position [226, 0]
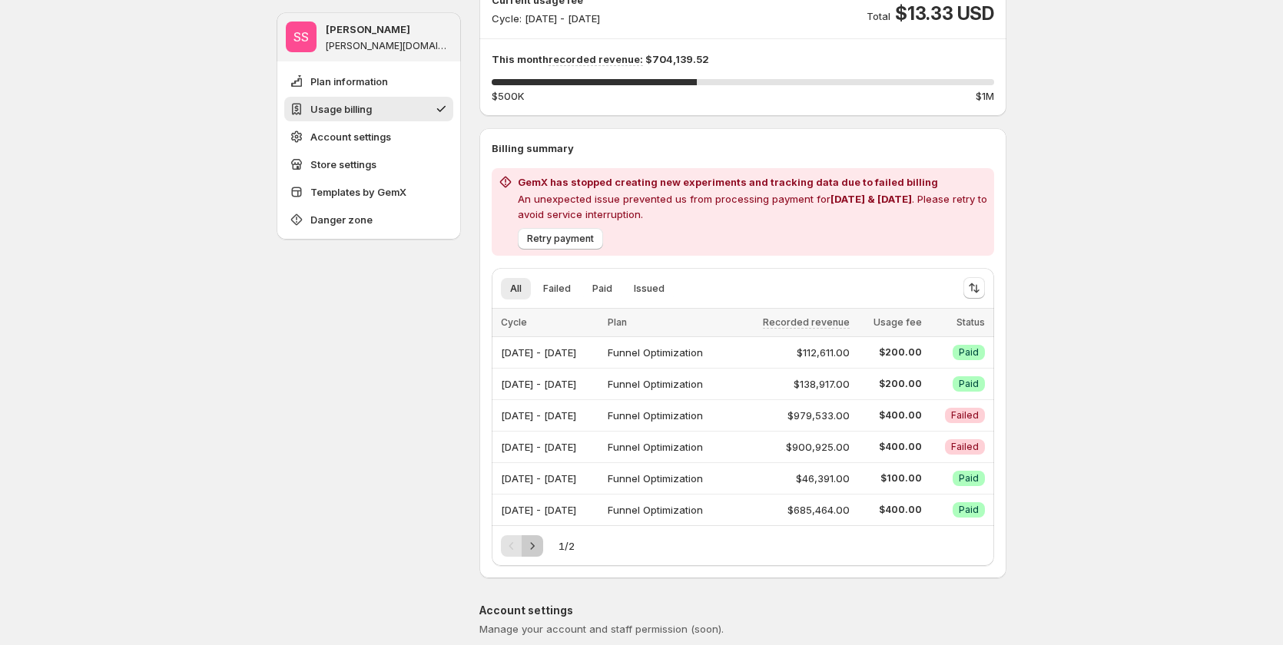
click at [543, 542] on button "Next" at bounding box center [533, 546] width 22 height 22
click at [512, 539] on button "Previous" at bounding box center [512, 546] width 22 height 22
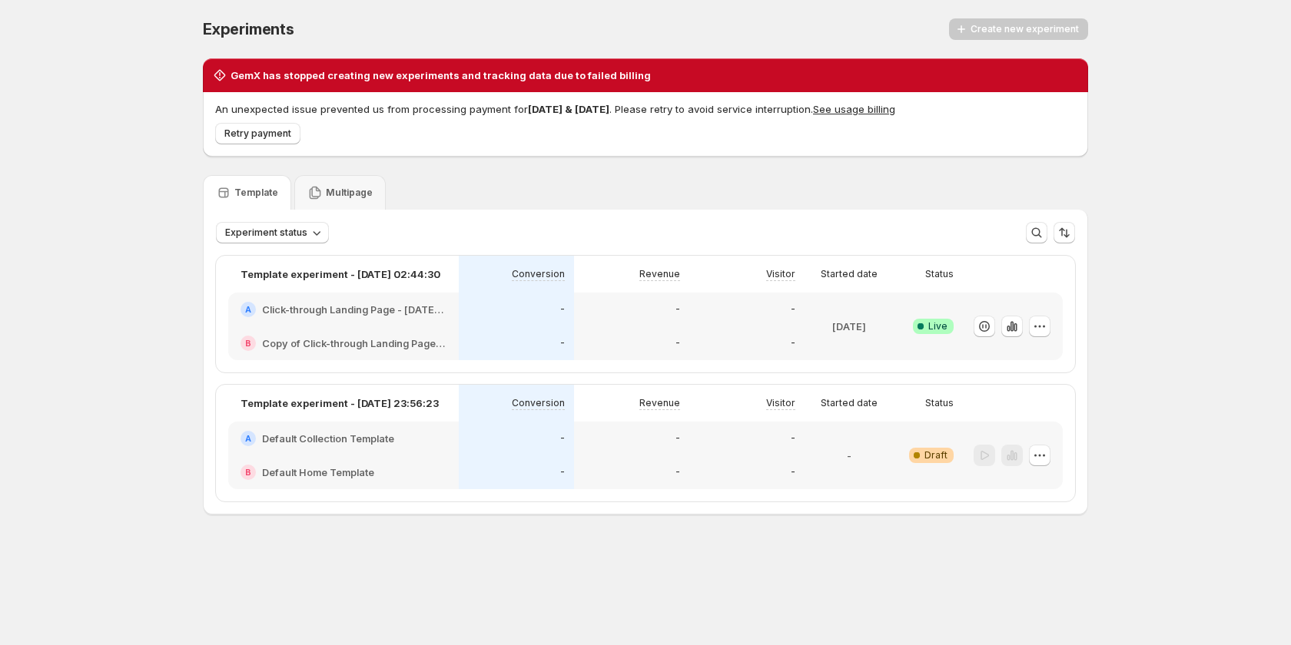
click at [847, 111] on button "See usage billing" at bounding box center [854, 109] width 82 height 12
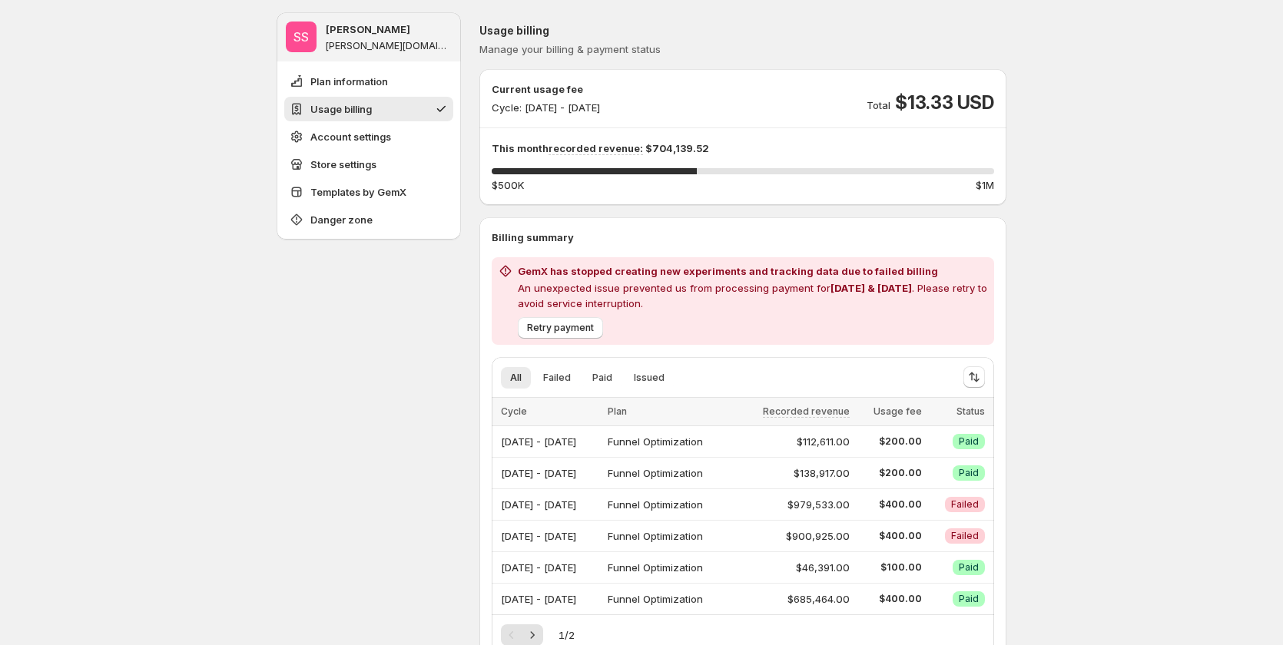
scroll to position [144, 0]
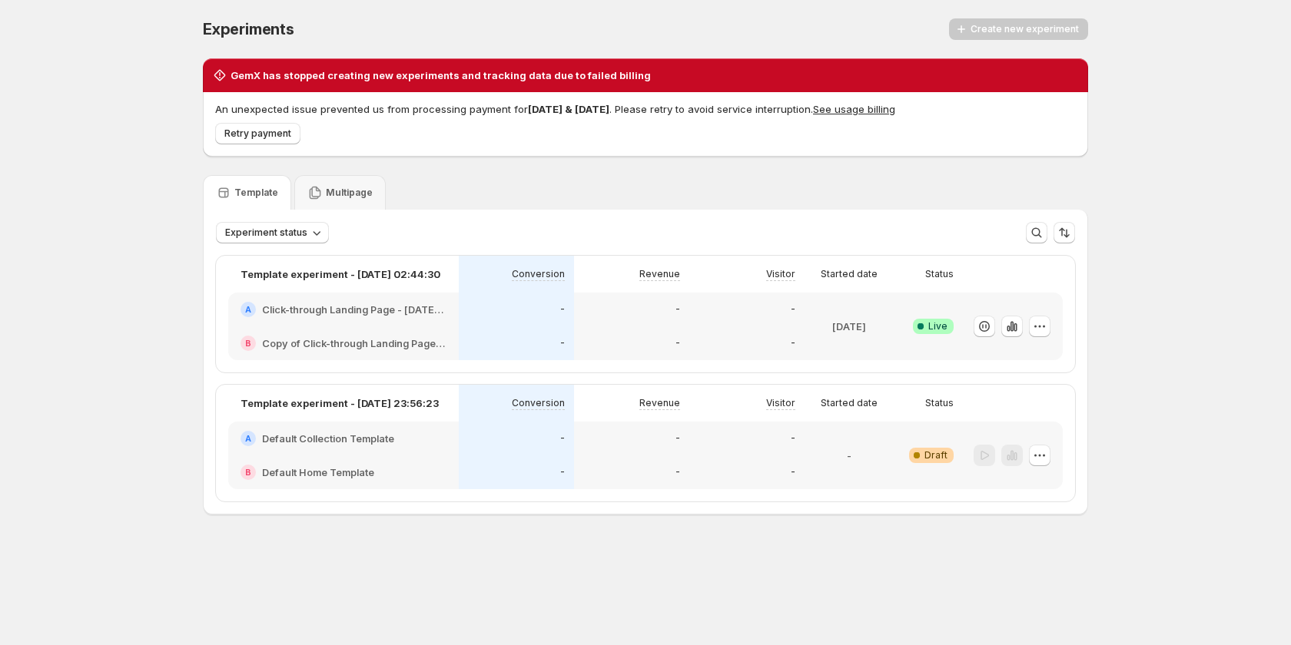
click at [872, 108] on button "See usage billing" at bounding box center [854, 109] width 82 height 12
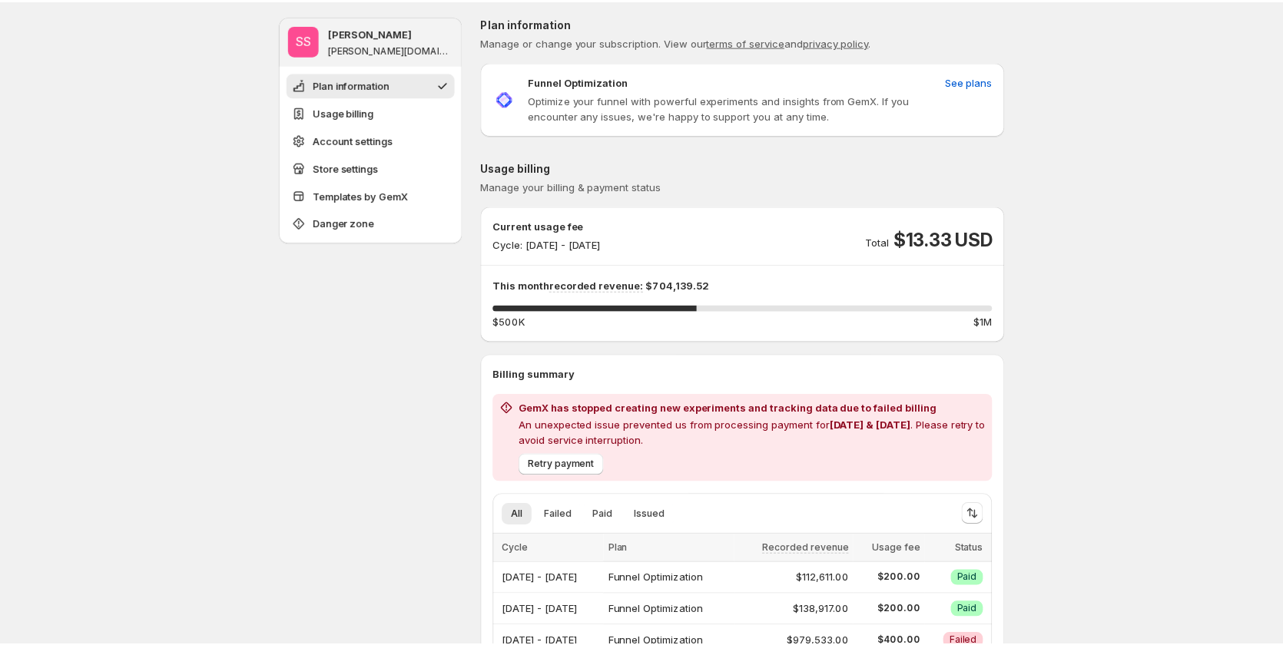
scroll to position [144, 0]
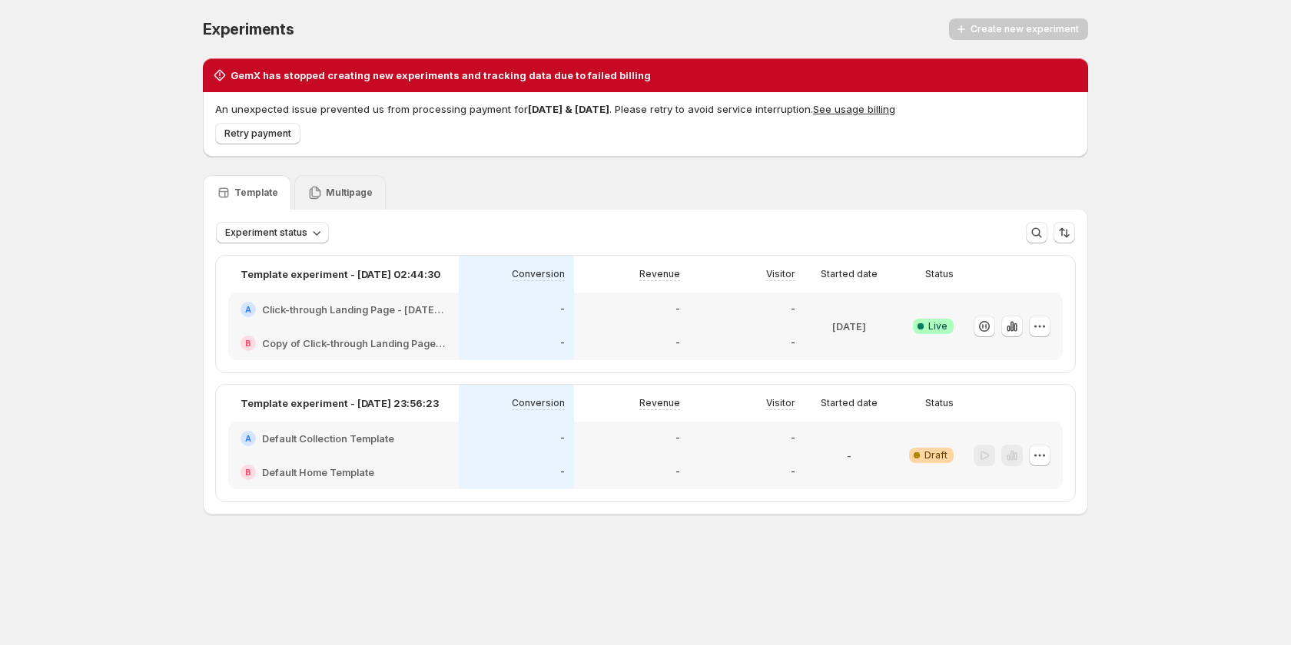
click at [356, 181] on div "Multipage" at bounding box center [339, 192] width 91 height 35
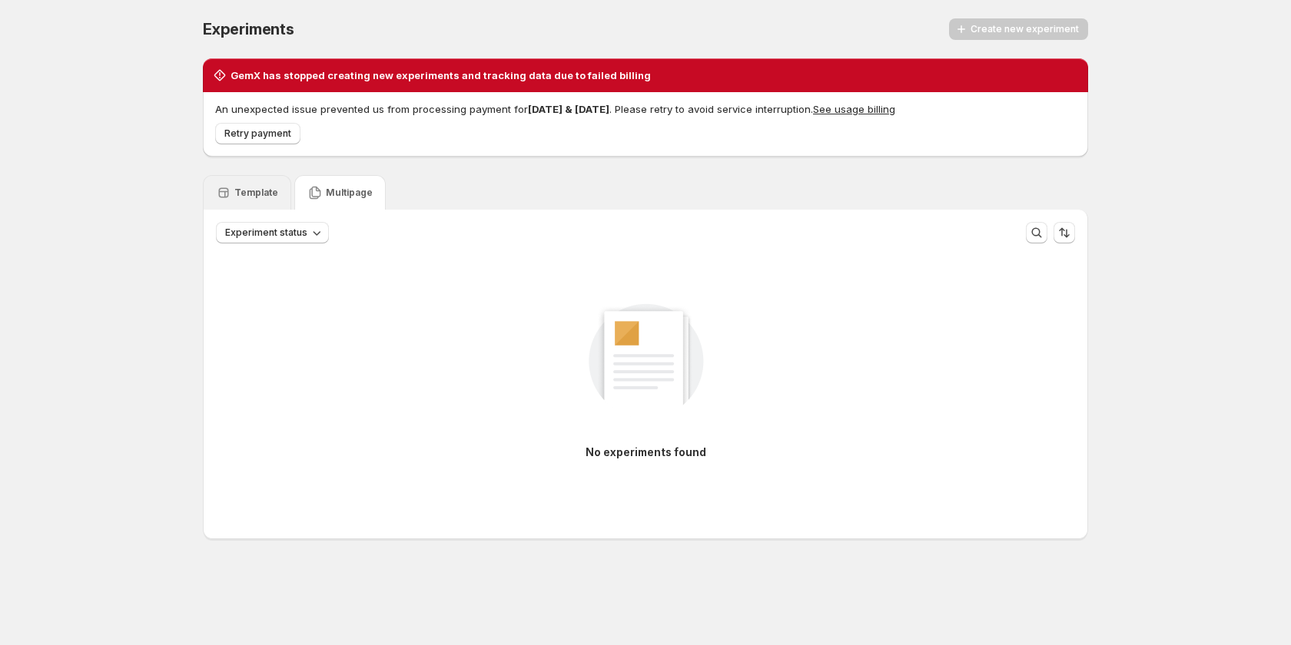
click at [241, 186] on div "Template" at bounding box center [247, 192] width 62 height 15
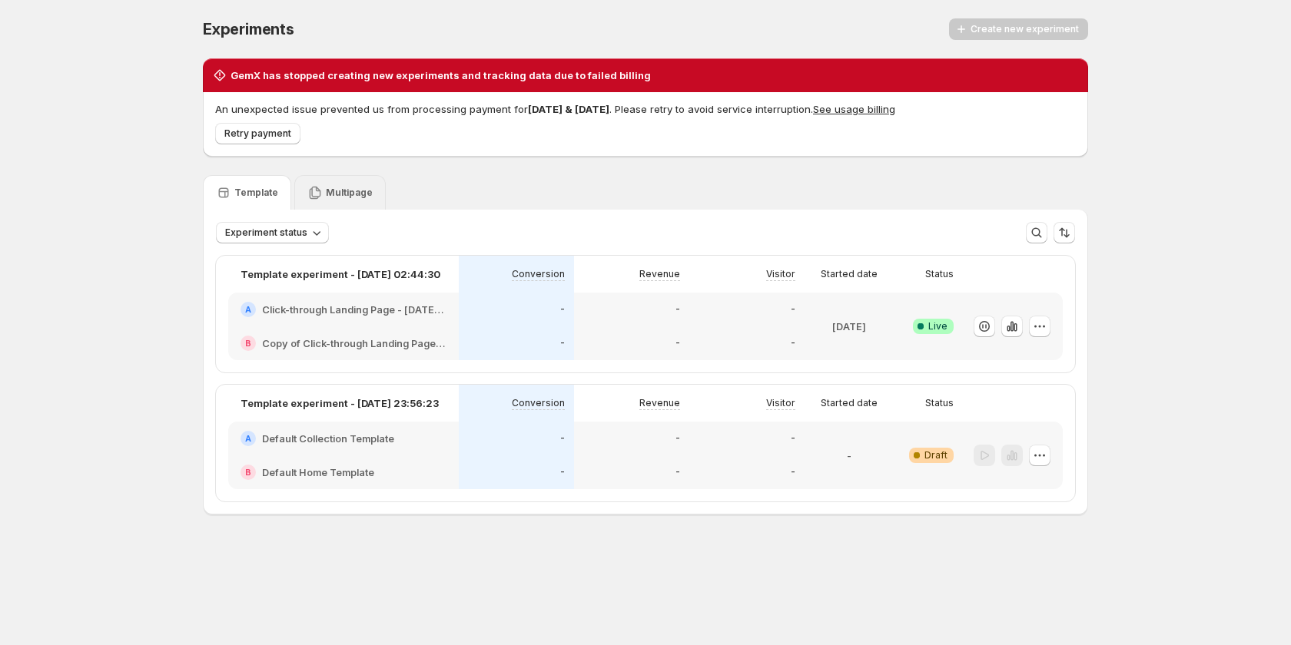
click at [309, 185] on icon at bounding box center [314, 192] width 15 height 15
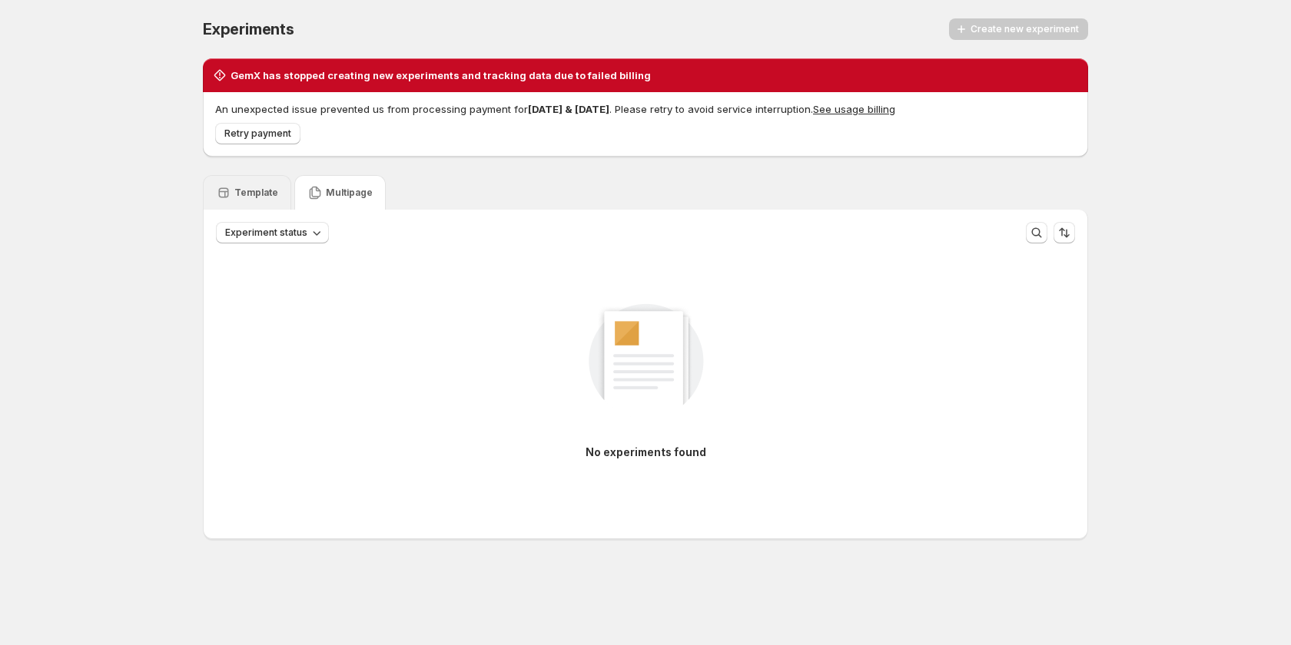
click at [257, 184] on div "Template" at bounding box center [247, 192] width 88 height 35
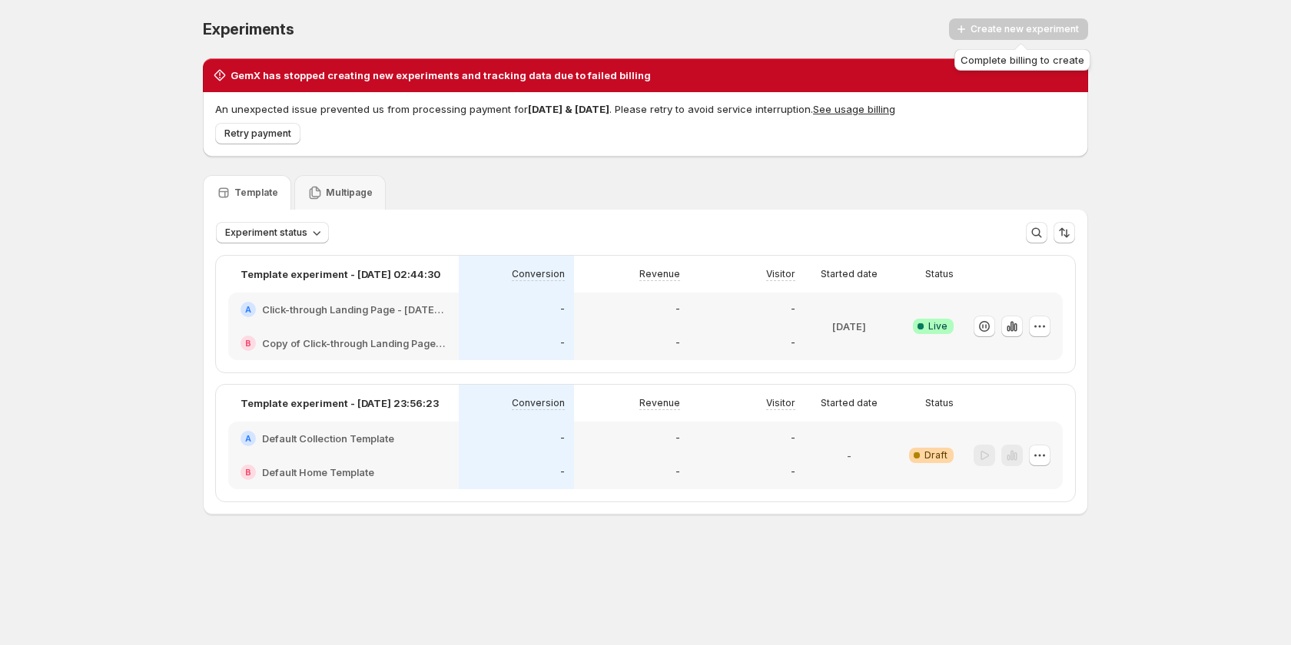
click at [996, 27] on div "Create new experiment" at bounding box center [1018, 29] width 139 height 22
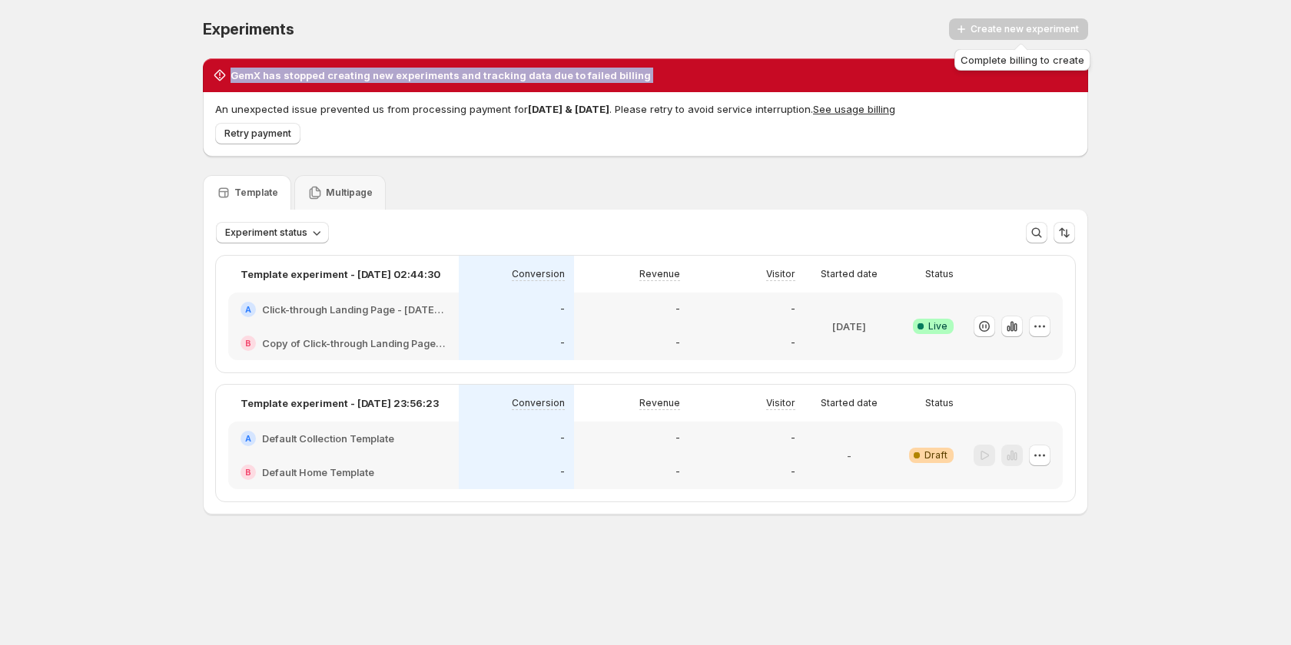
click at [996, 27] on div "Create new experiment" at bounding box center [1018, 29] width 139 height 22
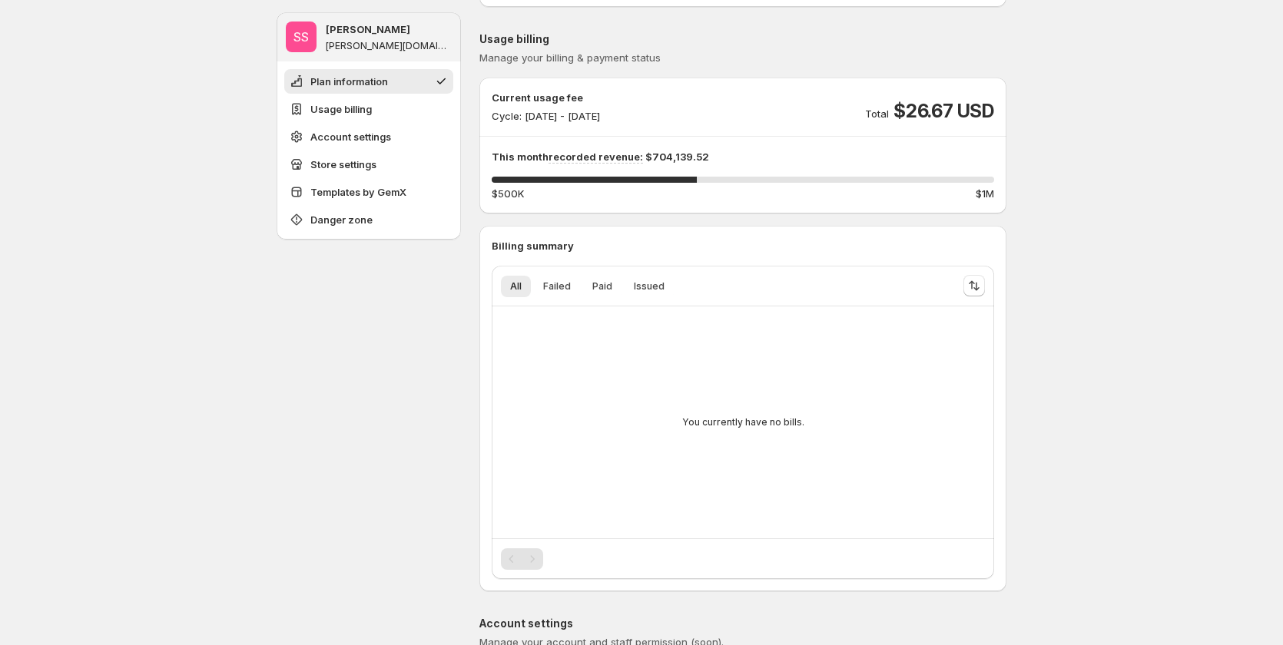
scroll to position [154, 0]
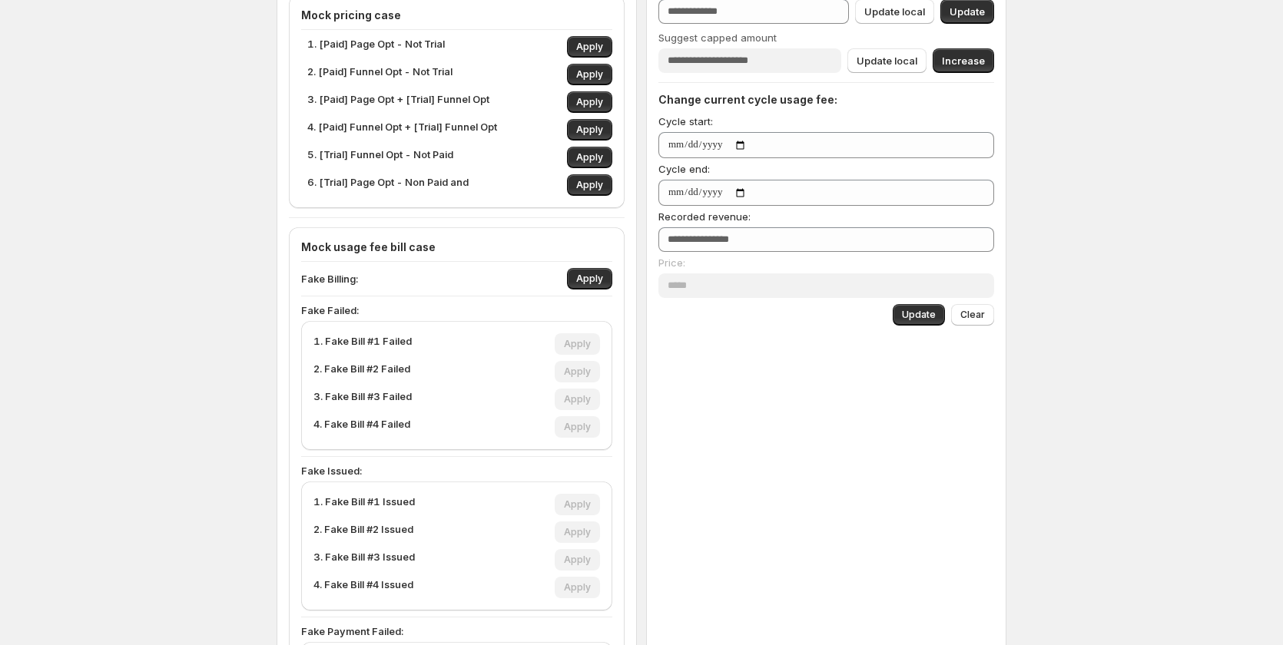
scroll to position [384, 0]
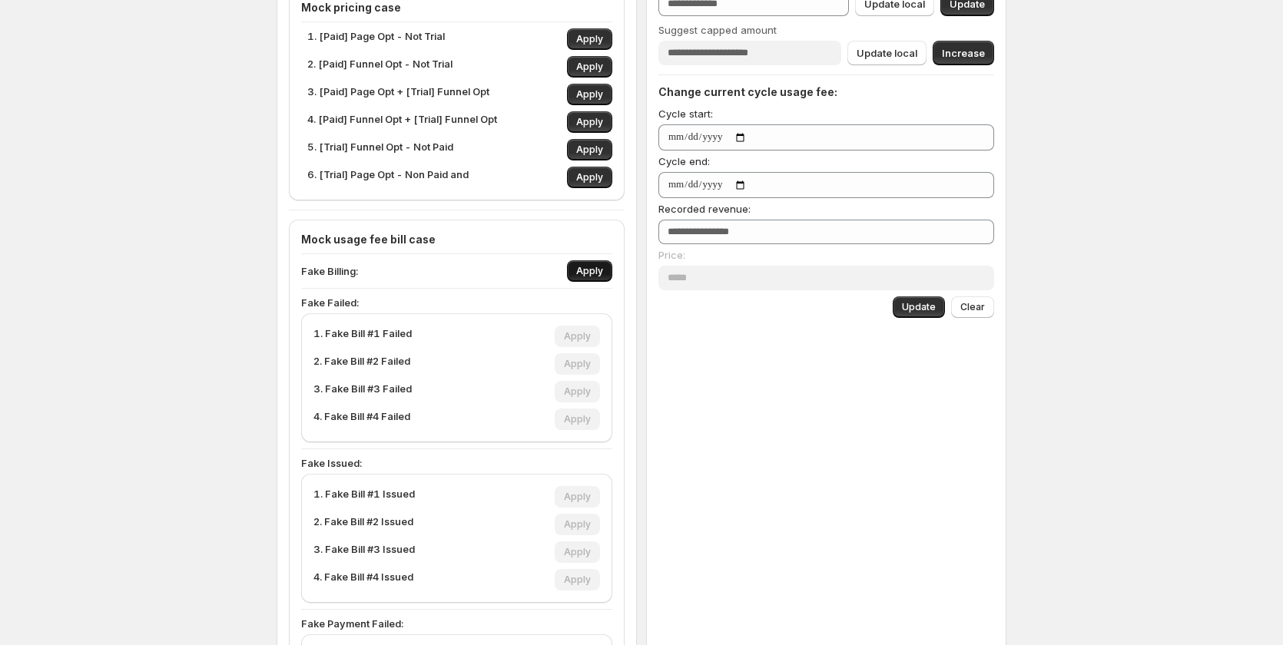
click at [603, 270] on span "Apply" at bounding box center [589, 271] width 27 height 12
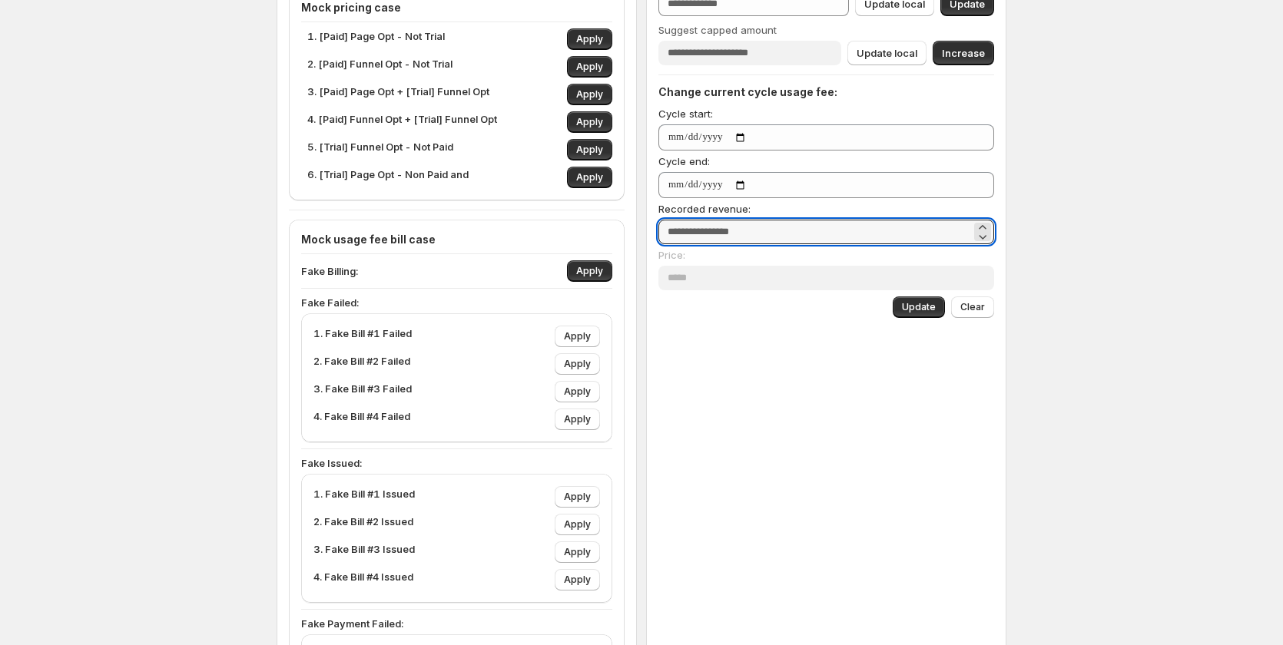
drag, startPoint x: 757, startPoint y: 234, endPoint x: 652, endPoint y: 224, distance: 105.7
click at [652, 224] on div "**********" at bounding box center [826, 279] width 360 height 1019
type input "*"
type input "**"
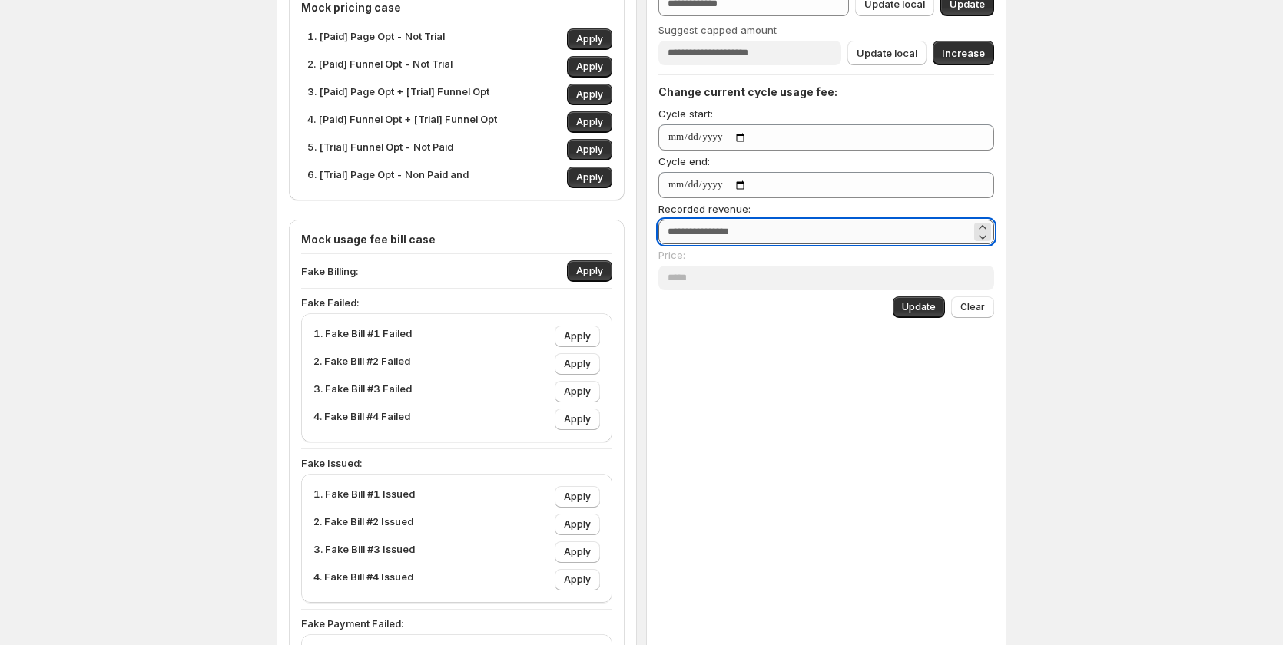
type input "***"
type input "****"
click at [814, 371] on div "Subscription trial usages: Total trial days * Used trial days * Update Capped a…" at bounding box center [826, 279] width 360 height 1019
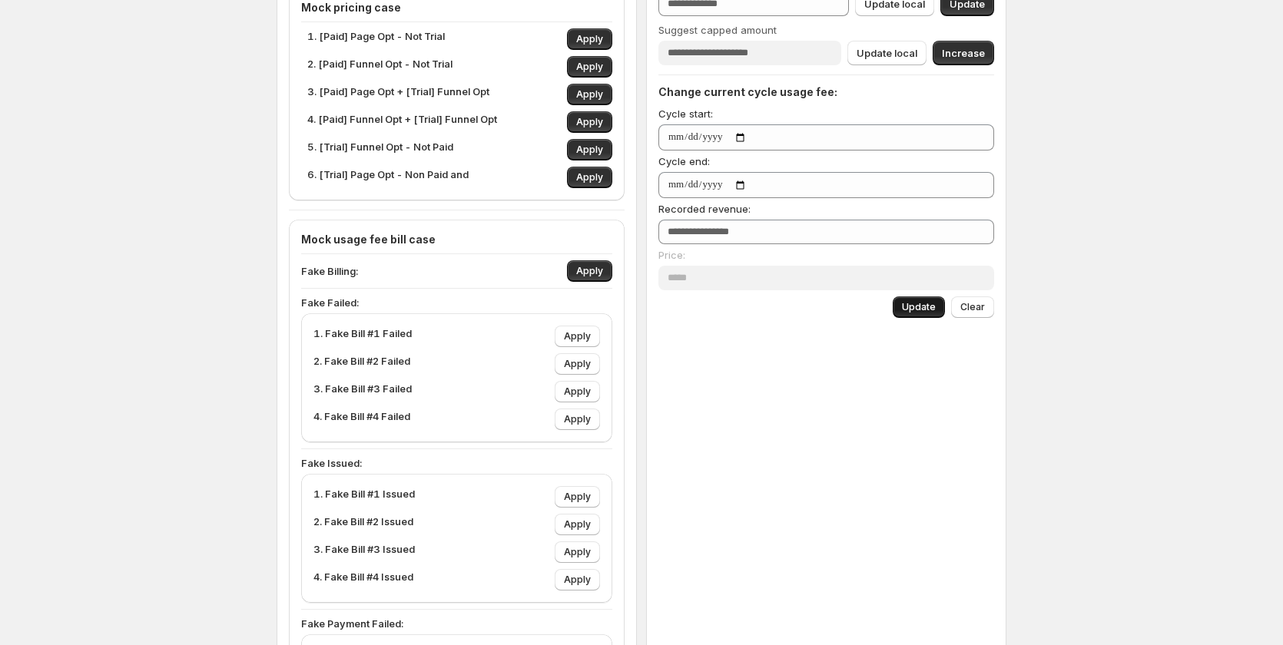
click at [921, 303] on span "Update" at bounding box center [919, 307] width 34 height 12
click at [575, 384] on button "Apply" at bounding box center [577, 392] width 45 height 22
type input "***"
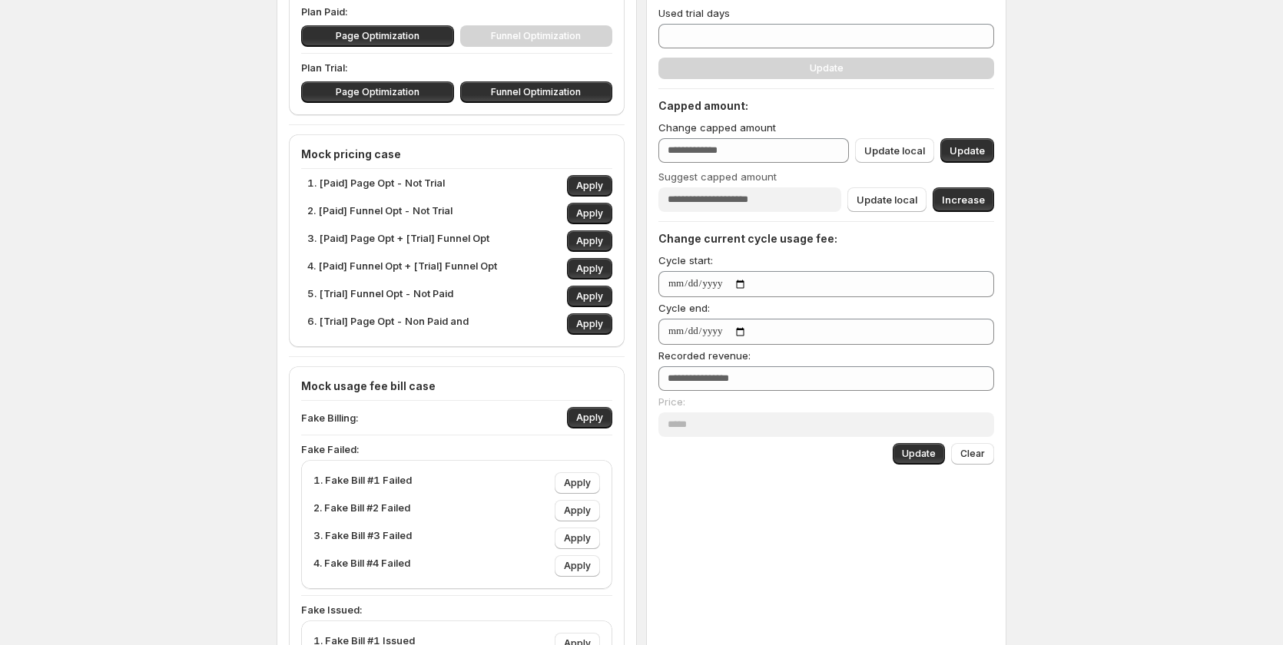
scroll to position [230, 0]
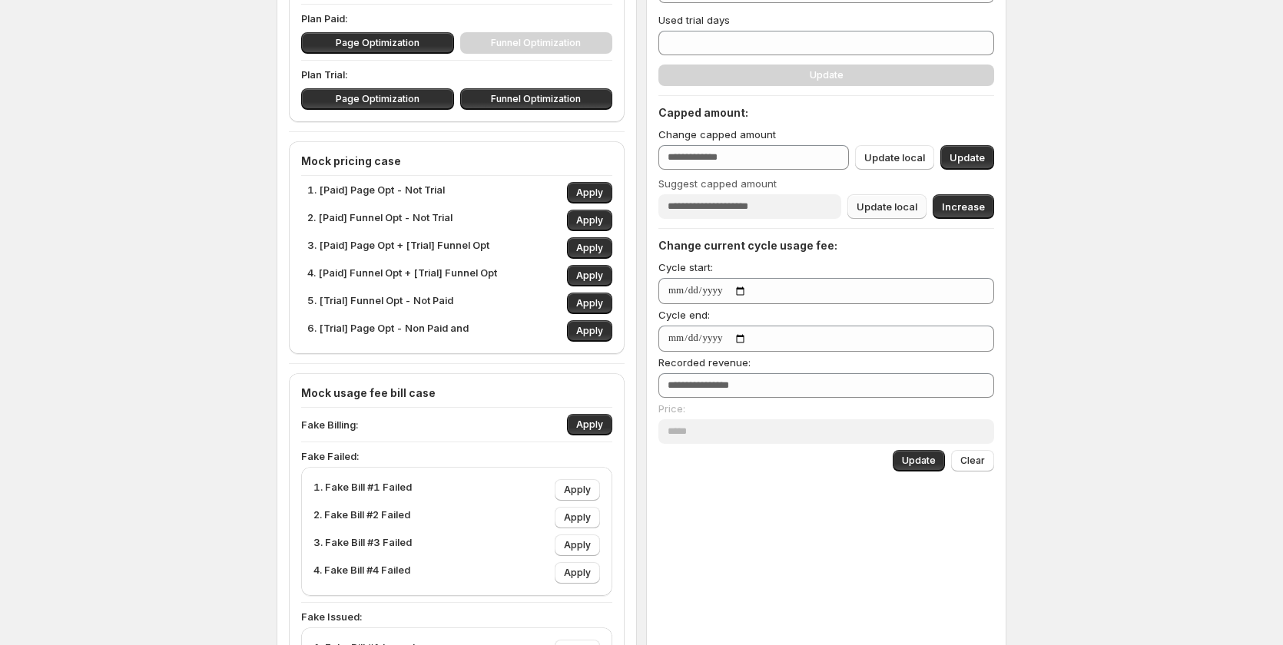
click at [873, 204] on span "Update local" at bounding box center [887, 206] width 61 height 15
type input "***"
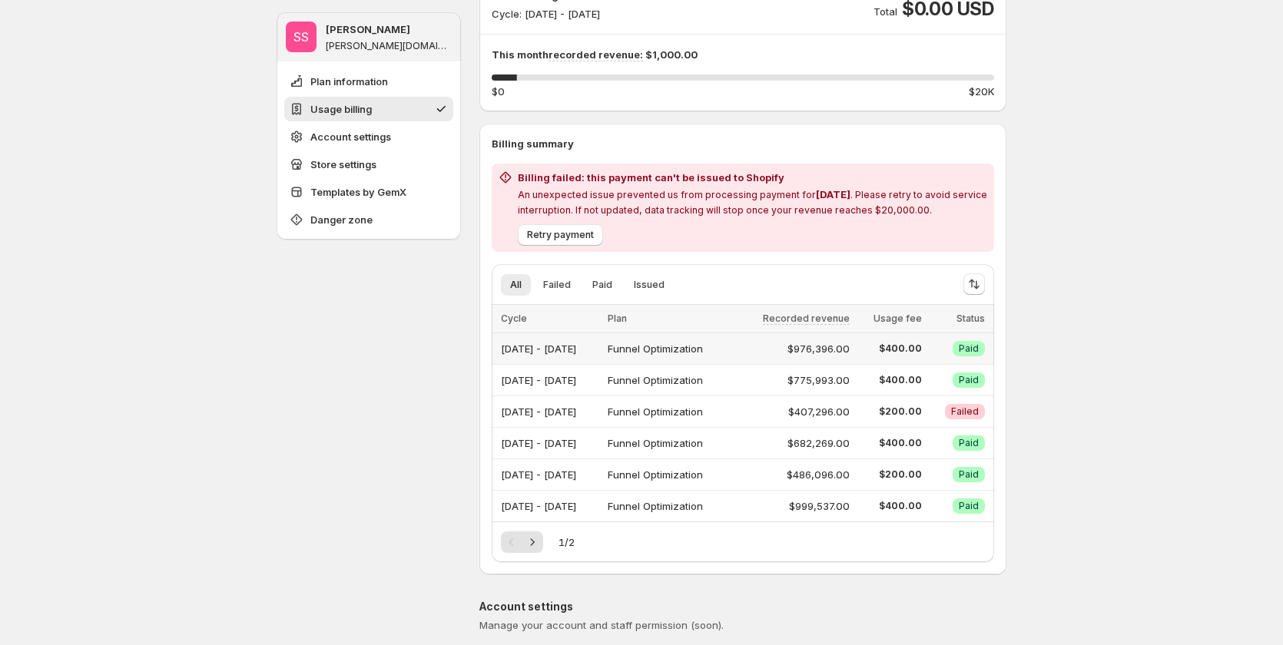
click at [729, 348] on div "Funnel Optimization" at bounding box center [668, 349] width 121 height 22
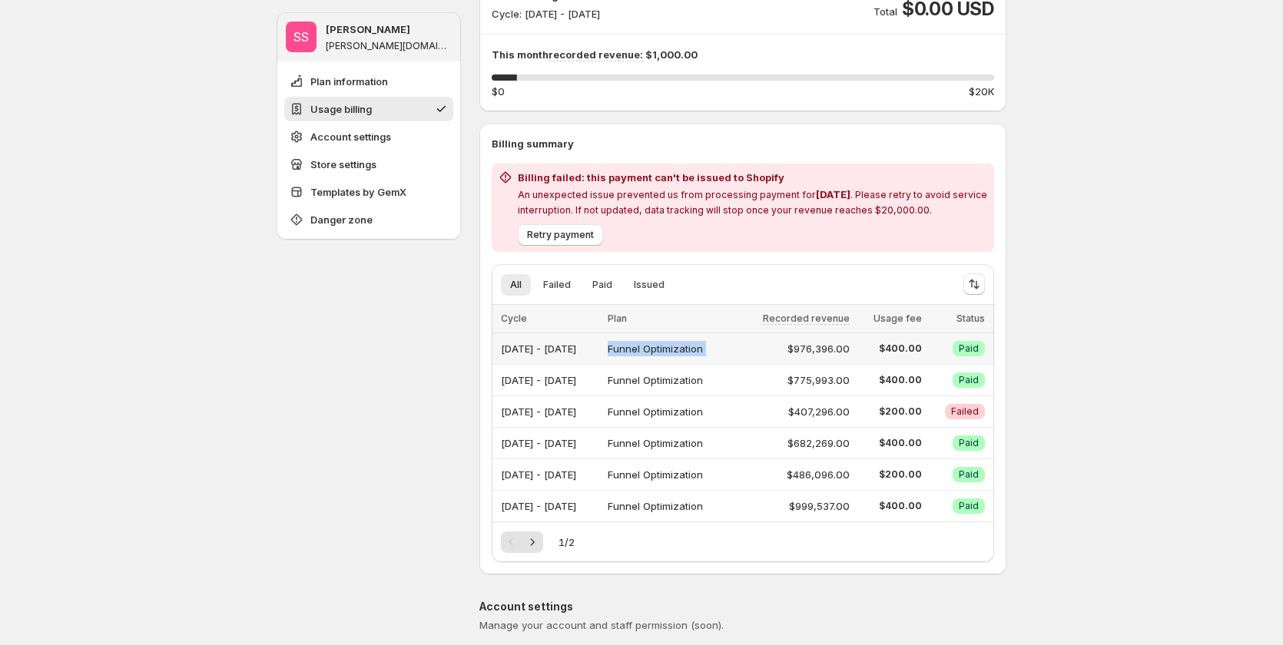
drag, startPoint x: 788, startPoint y: 339, endPoint x: 769, endPoint y: 264, distance: 77.0
click at [788, 336] on td "$976,396.00" at bounding box center [794, 348] width 121 height 31
click at [734, 390] on td "Funnel Optimization" at bounding box center [668, 380] width 131 height 31
click at [729, 450] on div "Funnel Optimization" at bounding box center [668, 444] width 121 height 22
click at [734, 486] on td "Funnel Optimization" at bounding box center [668, 474] width 131 height 31
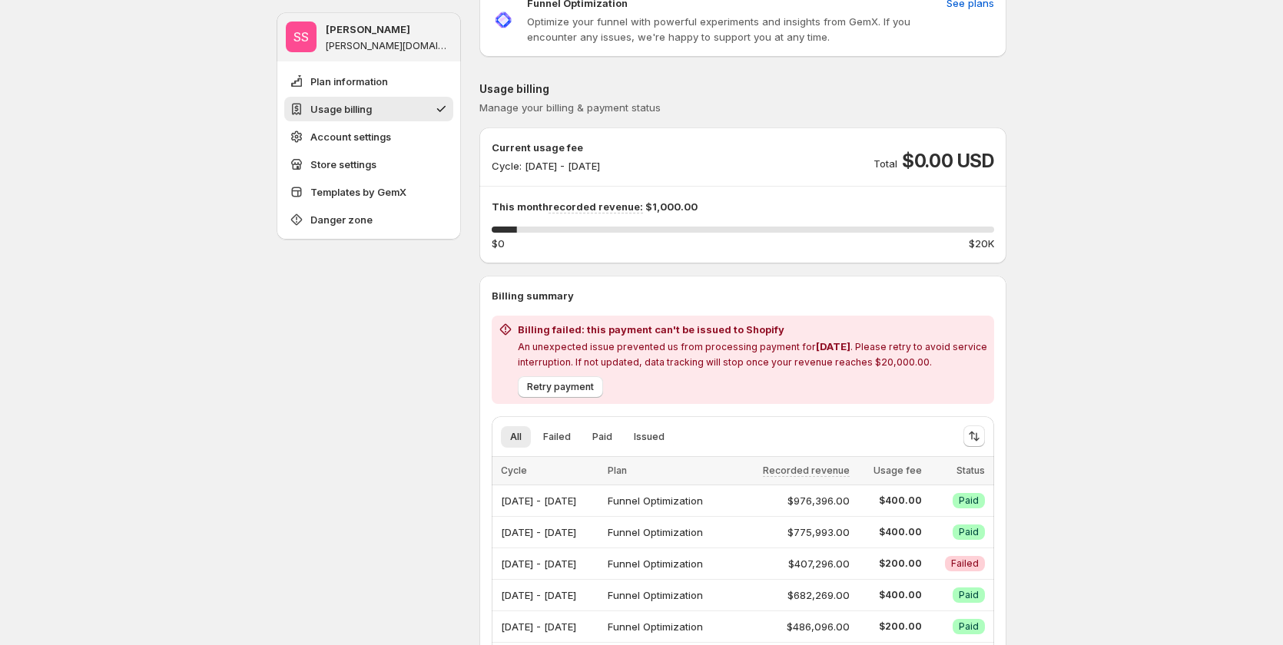
scroll to position [77, 0]
